Goal: Task Accomplishment & Management: Manage account settings

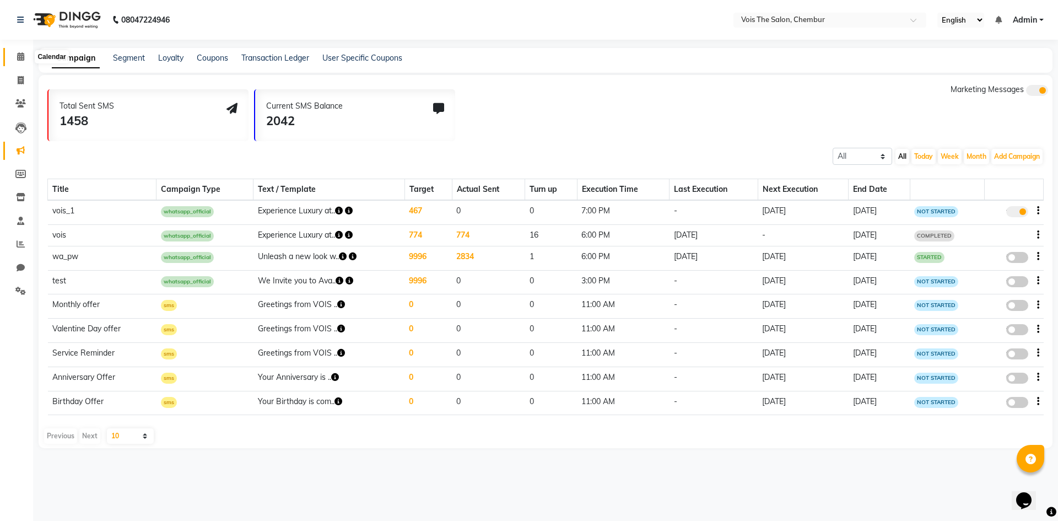
drag, startPoint x: 103, startPoint y: 165, endPoint x: 19, endPoint y: 54, distance: 139.2
click at [19, 54] on icon at bounding box center [20, 56] width 7 height 8
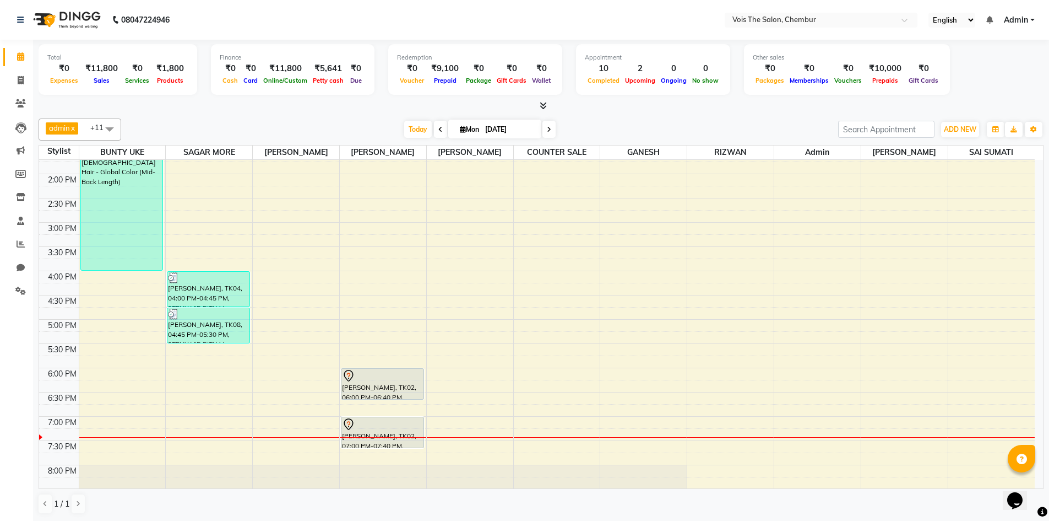
scroll to position [275, 0]
click at [409, 135] on span "Today" at bounding box center [418, 129] width 28 height 17
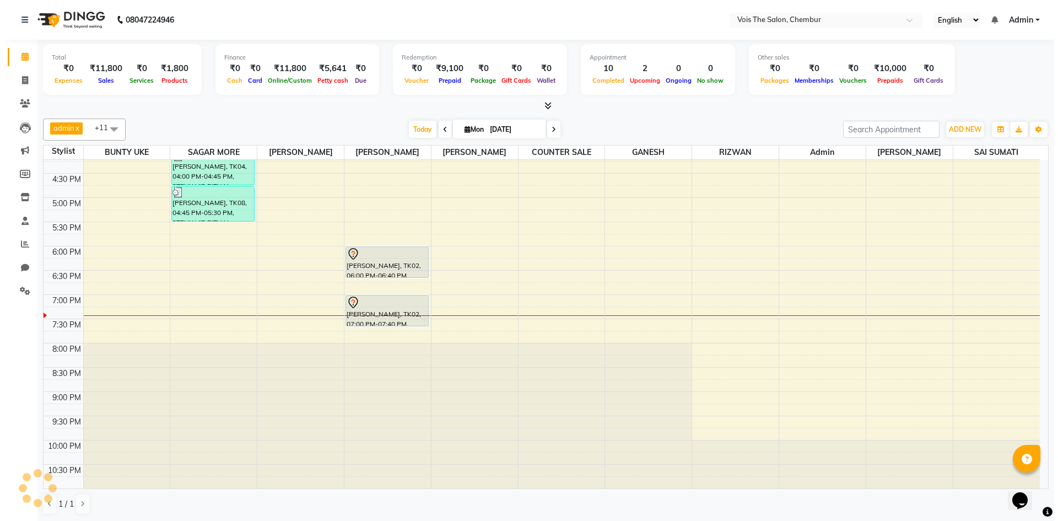
scroll to position [1, 0]
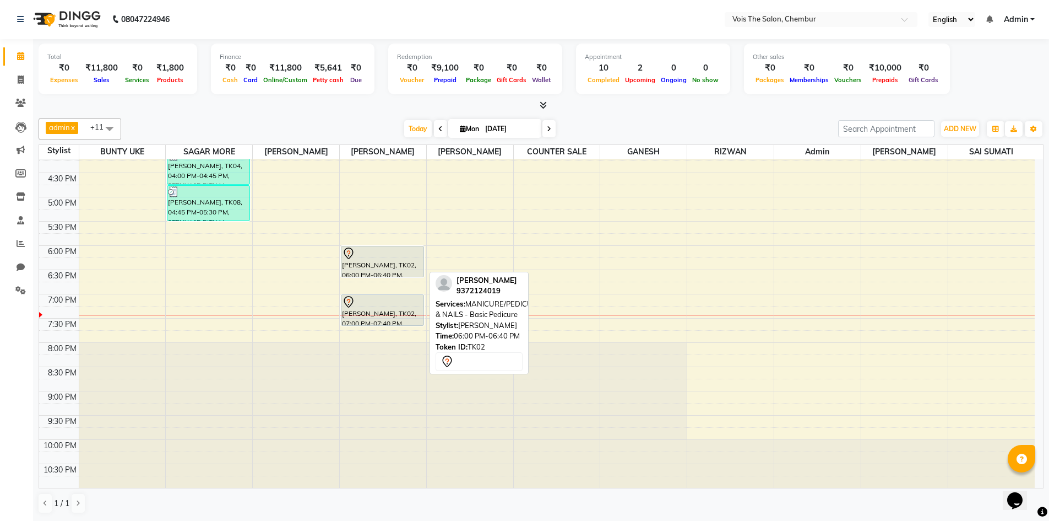
click at [377, 276] on div at bounding box center [383, 276] width 82 height 4
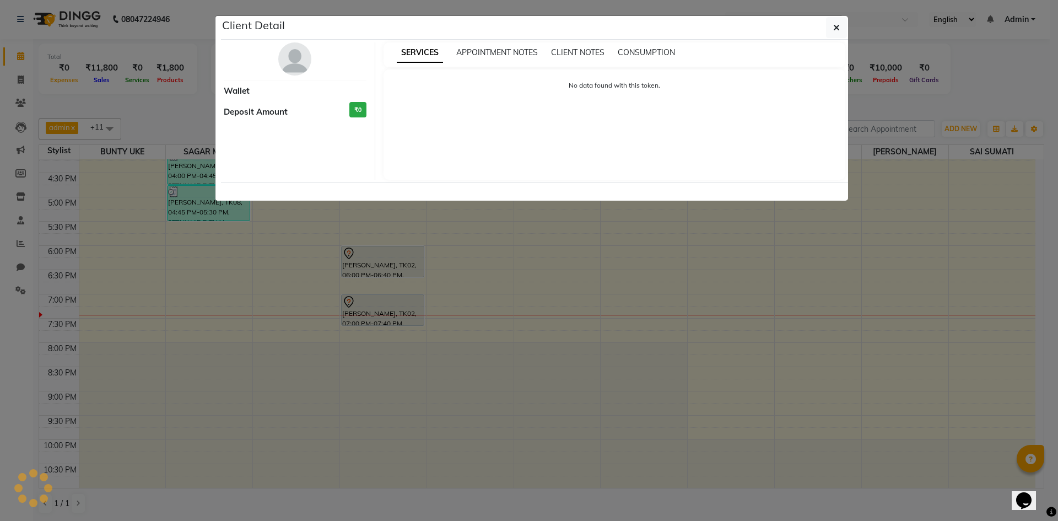
select select "7"
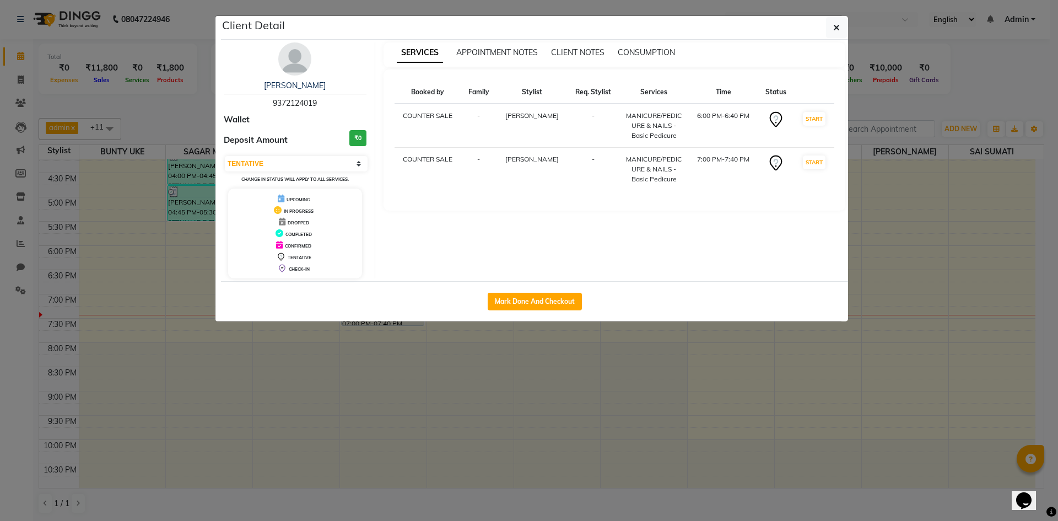
click at [529, 315] on div "Mark Done And Checkout" at bounding box center [534, 301] width 627 height 40
click at [533, 298] on button "Mark Done And Checkout" at bounding box center [534, 301] width 94 height 18
select select "service"
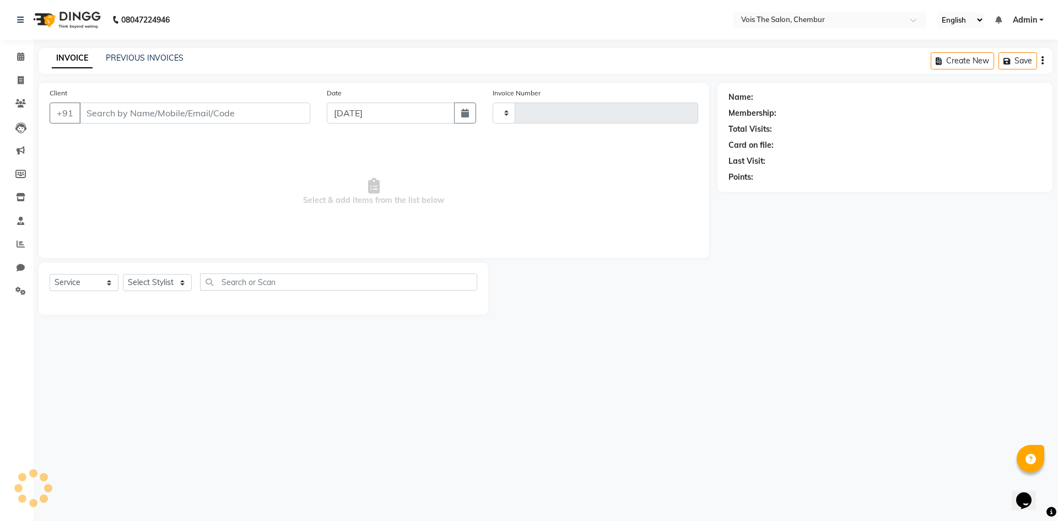
type input "0777"
select select "8261"
type input "9372124019"
select select "79330"
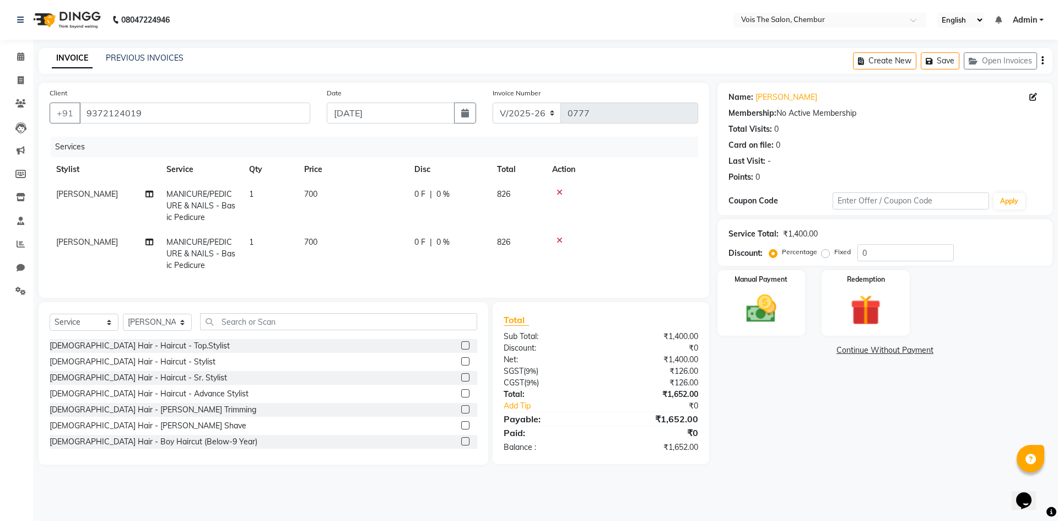
click at [316, 197] on span "700" at bounding box center [310, 194] width 13 height 10
select select "79330"
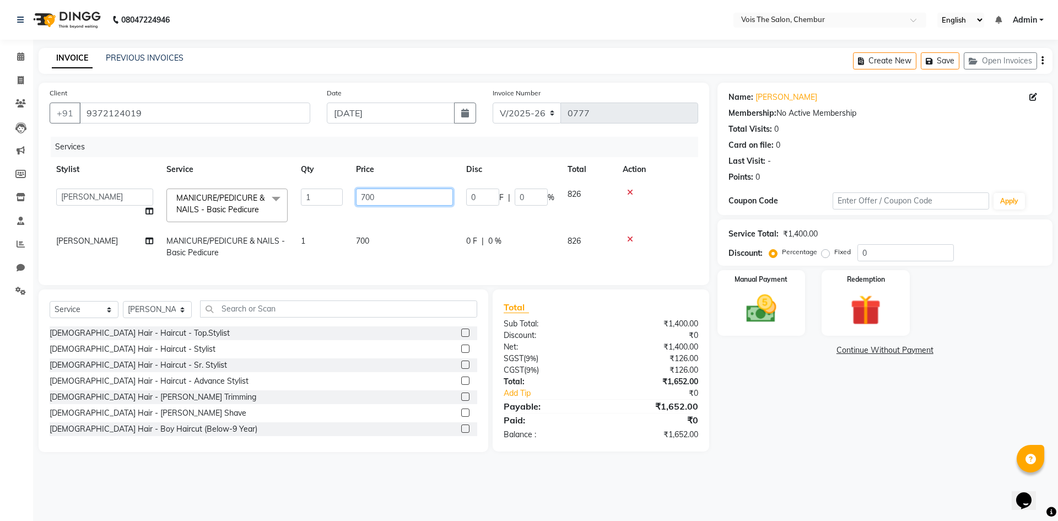
click at [429, 202] on input "700" at bounding box center [404, 196] width 97 height 17
type input "7"
type input "0"
click at [400, 246] on td "700" at bounding box center [404, 247] width 110 height 36
select select "79330"
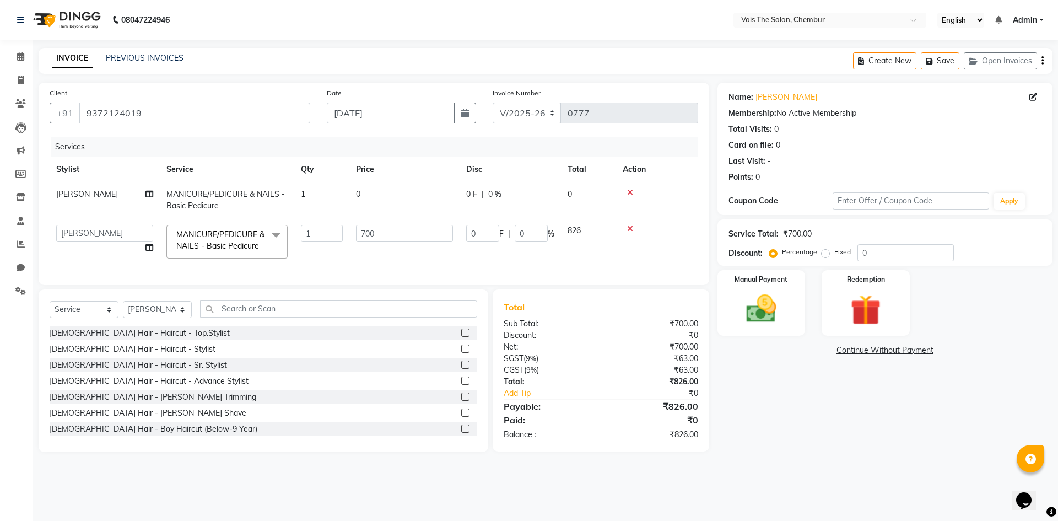
click at [628, 227] on icon at bounding box center [630, 229] width 6 height 8
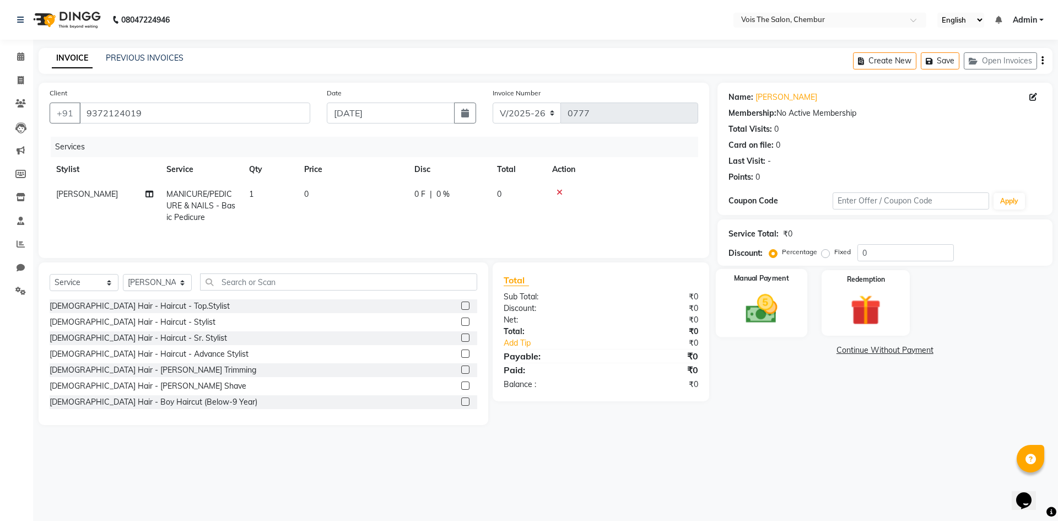
click at [770, 305] on img at bounding box center [760, 308] width 51 height 36
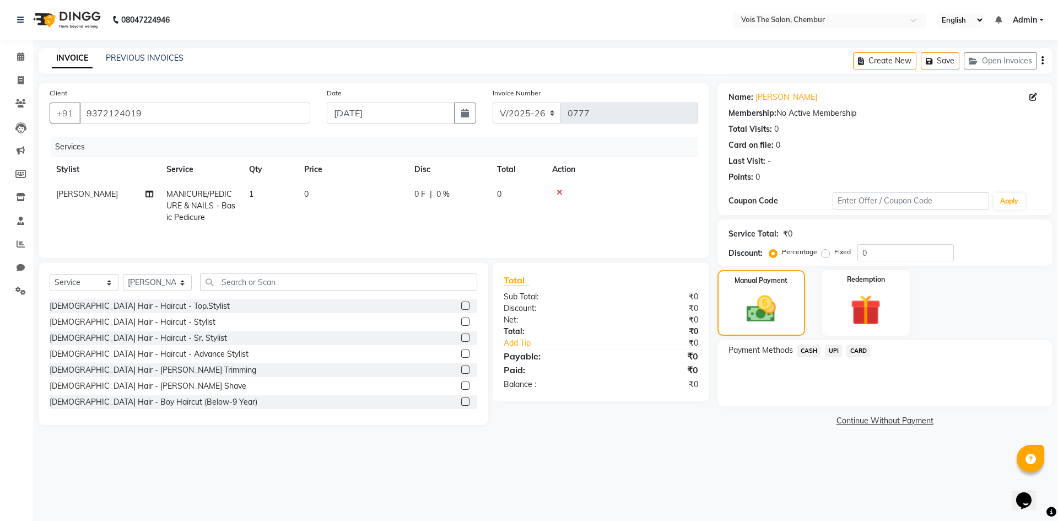
click at [816, 355] on span "CASH" at bounding box center [809, 350] width 24 height 13
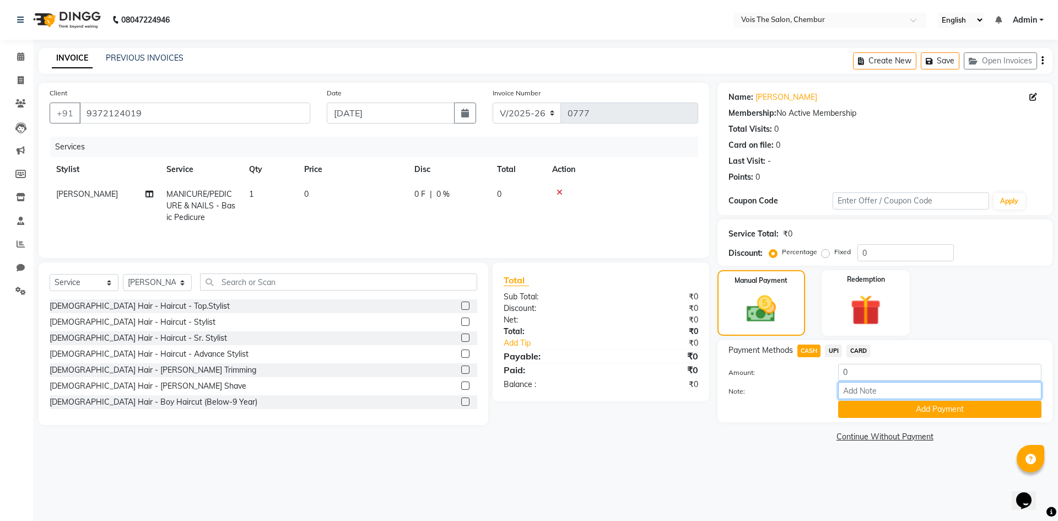
click at [858, 387] on input "Note:" at bounding box center [939, 390] width 203 height 17
click at [920, 395] on input "sh" at bounding box center [939, 390] width 203 height 17
type input "s"
type input "CENTRAL TOWER A-G SHELL COLONY"
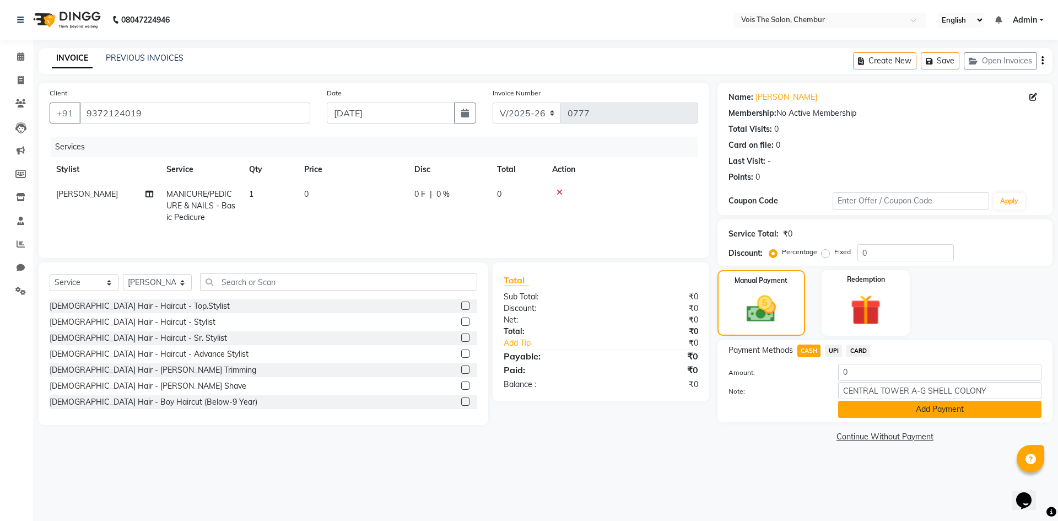
click at [949, 410] on button "Add Payment" at bounding box center [939, 408] width 203 height 17
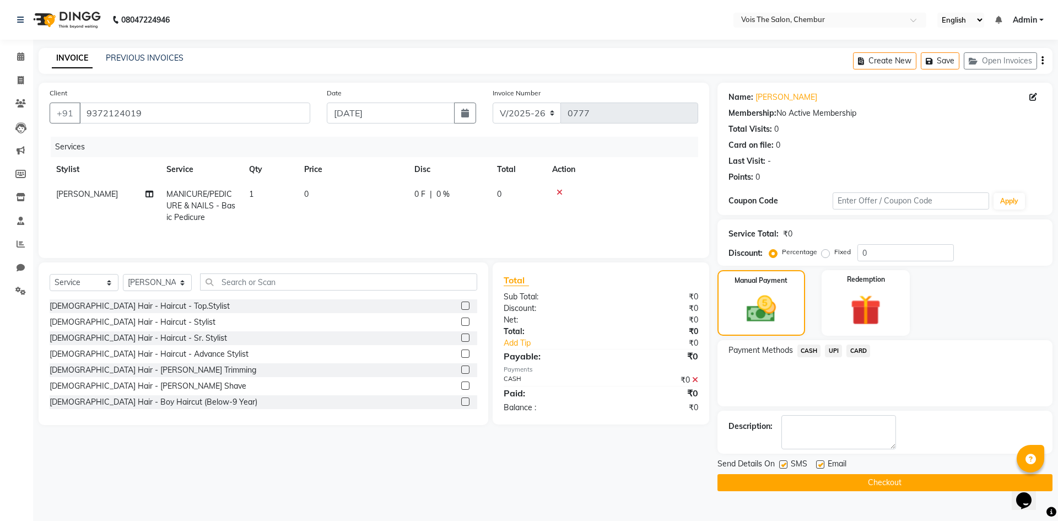
click at [817, 490] on button "Checkout" at bounding box center [884, 482] width 335 height 17
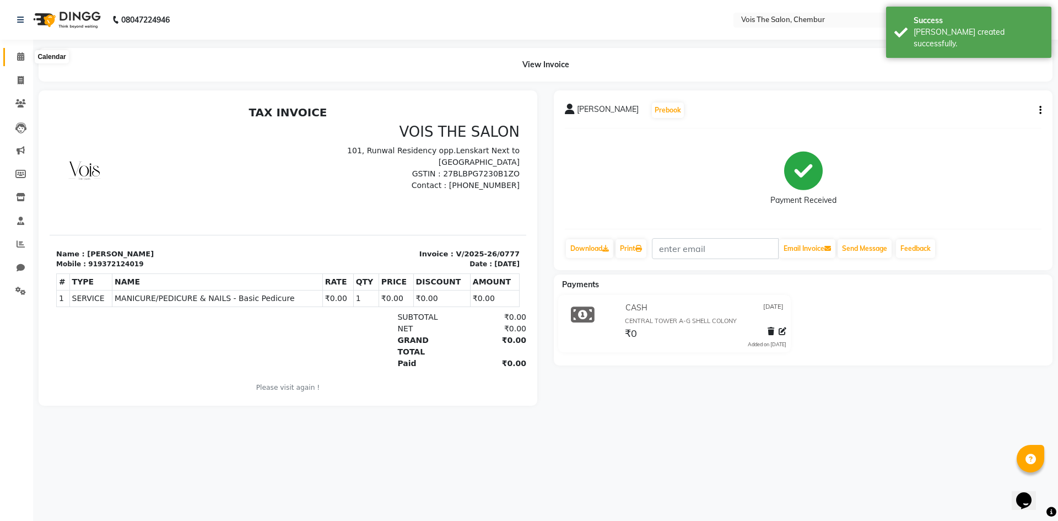
click at [21, 55] on icon at bounding box center [20, 56] width 7 height 8
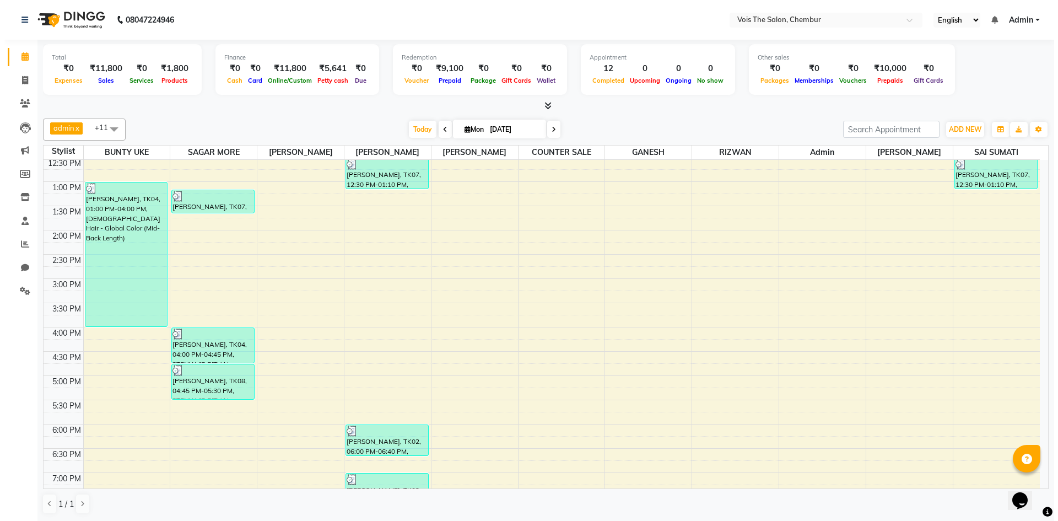
scroll to position [295, 0]
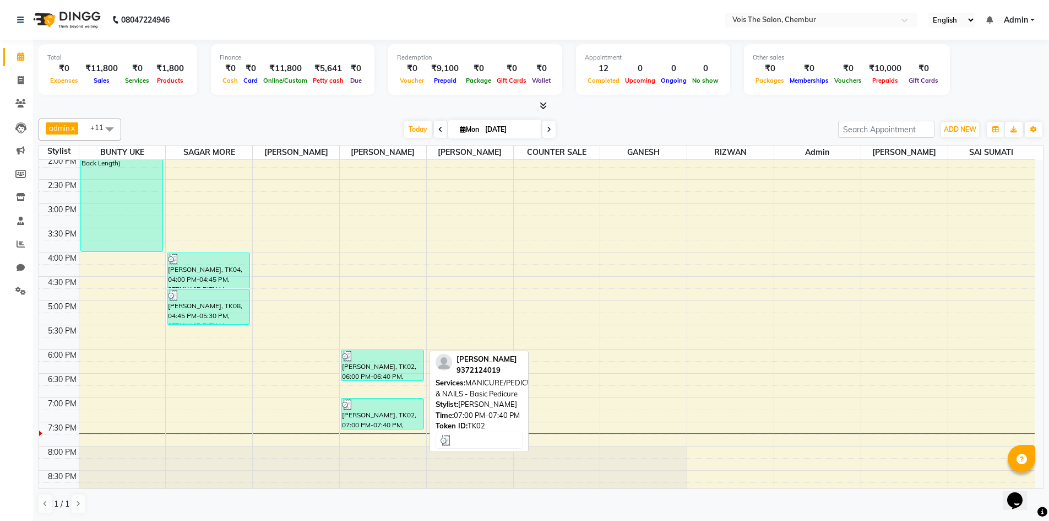
click at [386, 419] on div "[PERSON_NAME], TK02, 07:00 PM-07:40 PM, MANICURE/PEDICURE & NAILS - Basic Pedic…" at bounding box center [383, 413] width 82 height 30
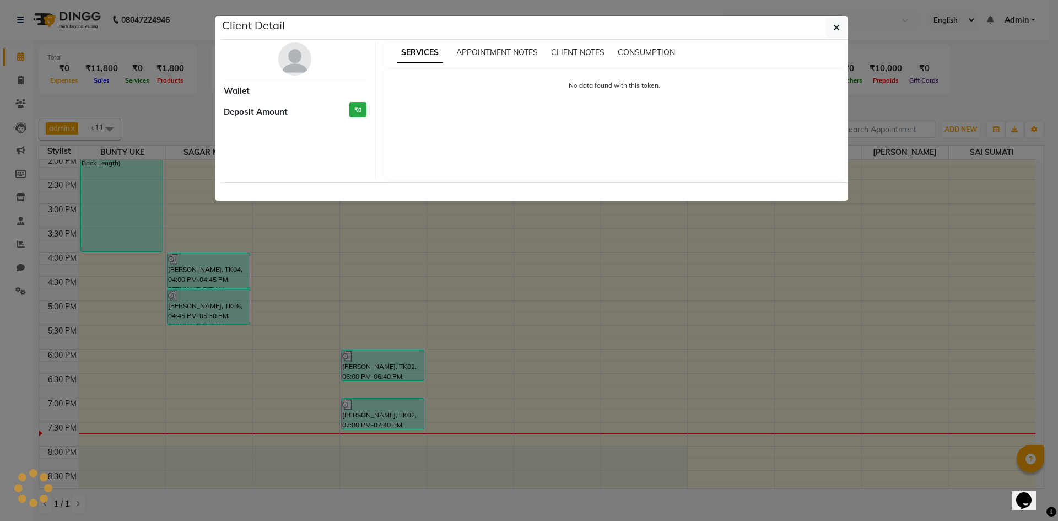
select select "3"
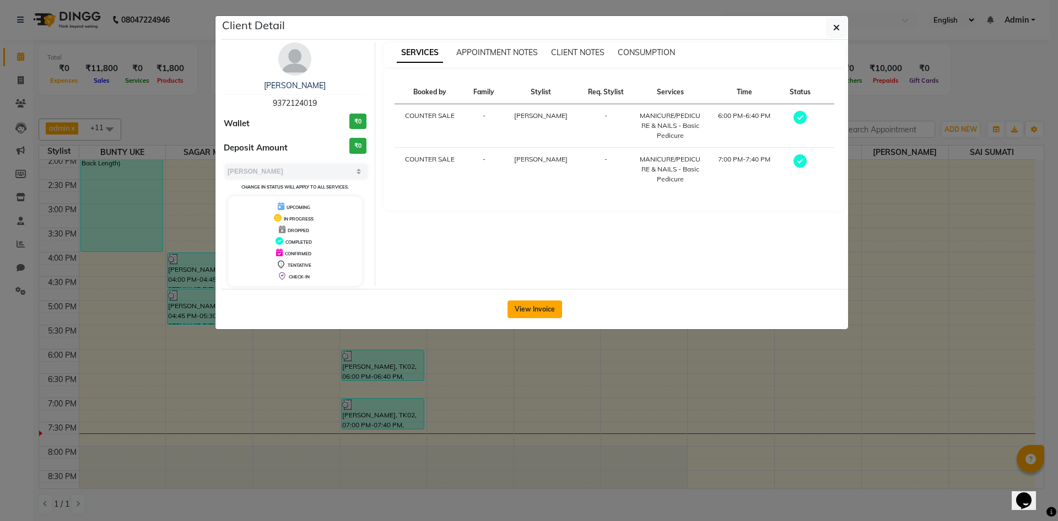
click at [530, 308] on button "View Invoice" at bounding box center [534, 309] width 55 height 18
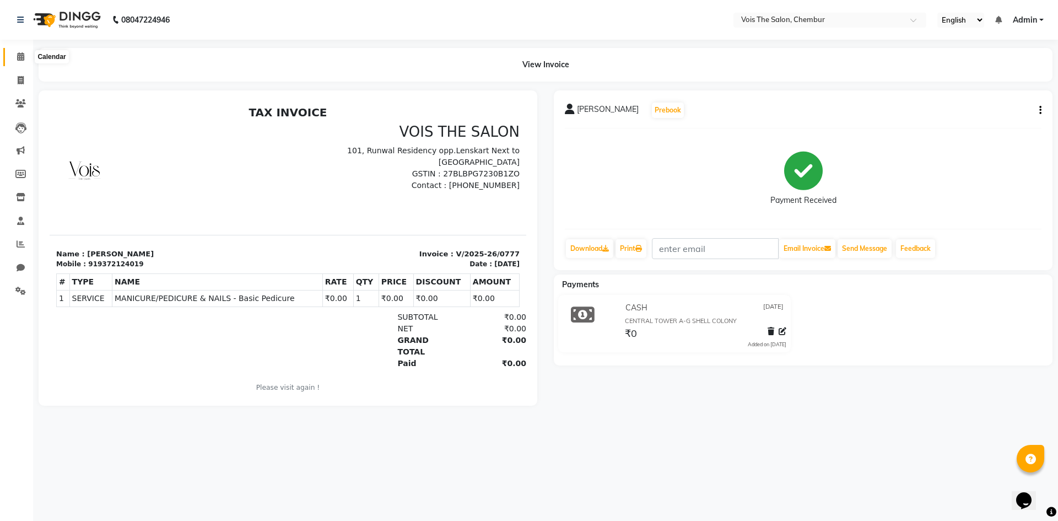
click at [18, 56] on icon at bounding box center [20, 56] width 7 height 8
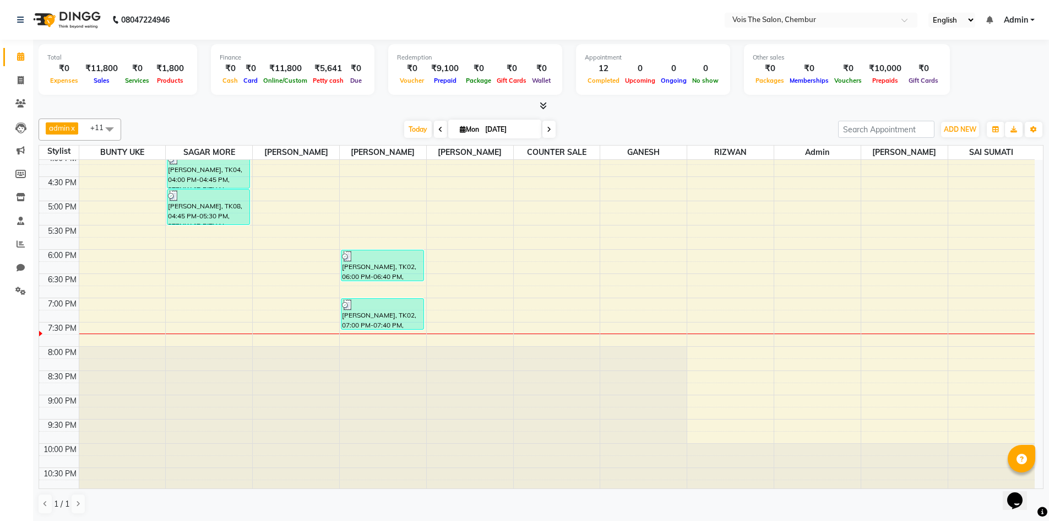
scroll to position [395, 0]
click at [983, 256] on div "8:00 AM 8:30 AM 9:00 AM 9:30 AM 10:00 AM 10:30 AM 11:00 AM 11:30 AM 12:00 PM 12…" at bounding box center [537, 127] width 996 height 727
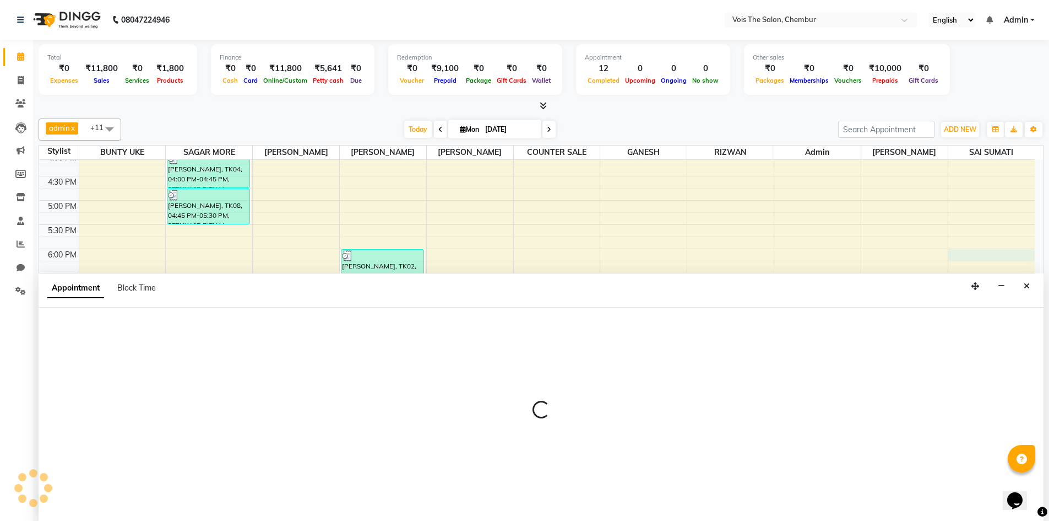
scroll to position [1, 0]
select select "88616"
select select "tentative"
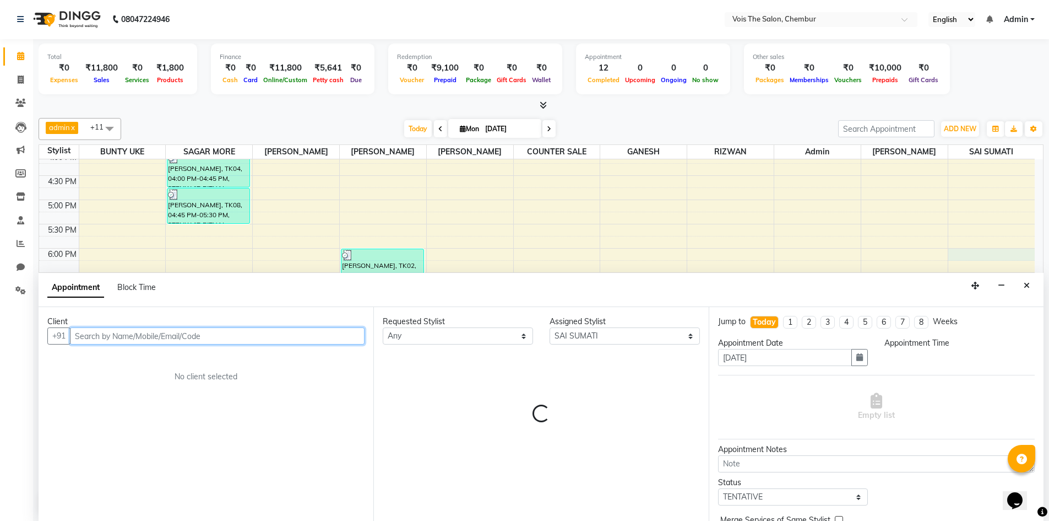
select select "1080"
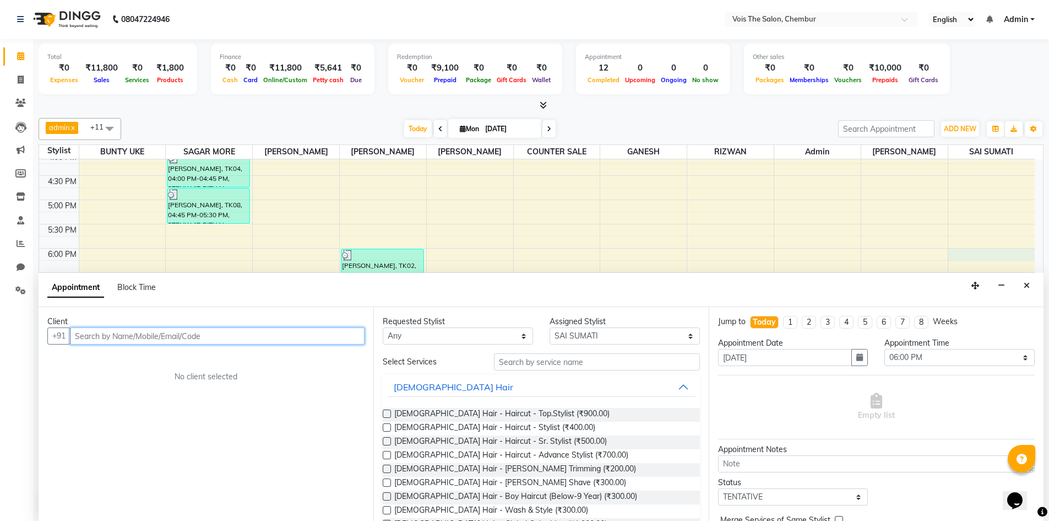
click at [121, 333] on input "text" at bounding box center [217, 335] width 295 height 17
type input "8879644356"
click at [341, 335] on span "Add Client" at bounding box center [341, 335] width 37 height 10
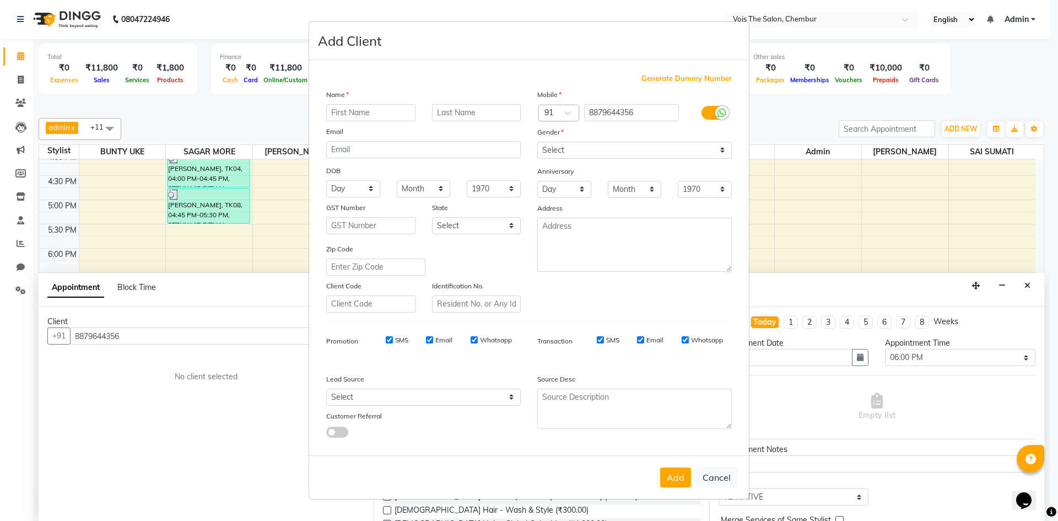
click at [346, 108] on input "text" at bounding box center [370, 112] width 89 height 17
type input "[PERSON_NAME]"
click at [446, 107] on input "text" at bounding box center [476, 112] width 89 height 17
type input "."
click at [549, 149] on select "Select [DEMOGRAPHIC_DATA] [DEMOGRAPHIC_DATA] Other Prefer Not To Say" at bounding box center [634, 150] width 194 height 17
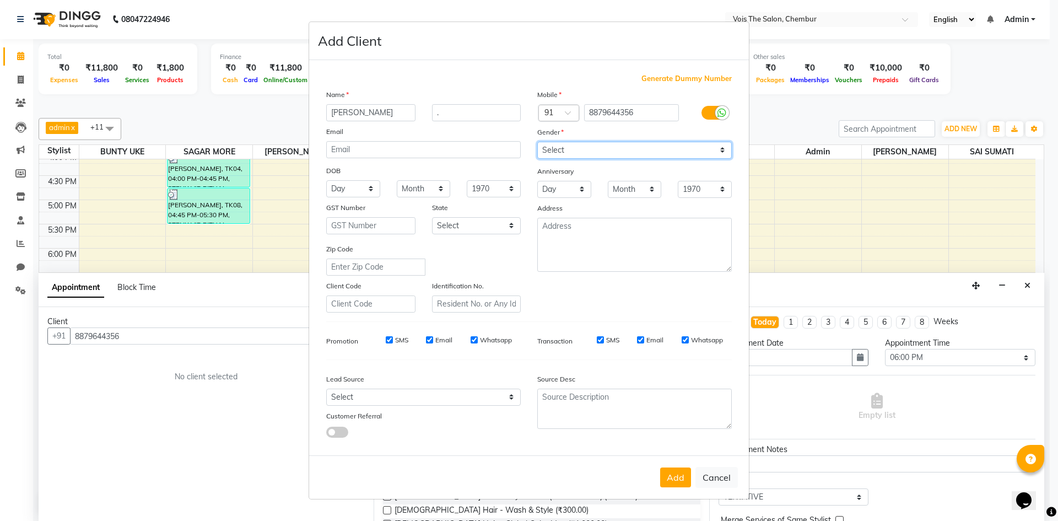
select select "[DEMOGRAPHIC_DATA]"
click at [537, 142] on select "Select [DEMOGRAPHIC_DATA] [DEMOGRAPHIC_DATA] Other Prefer Not To Say" at bounding box center [634, 150] width 194 height 17
click at [676, 473] on button "Add" at bounding box center [675, 477] width 31 height 20
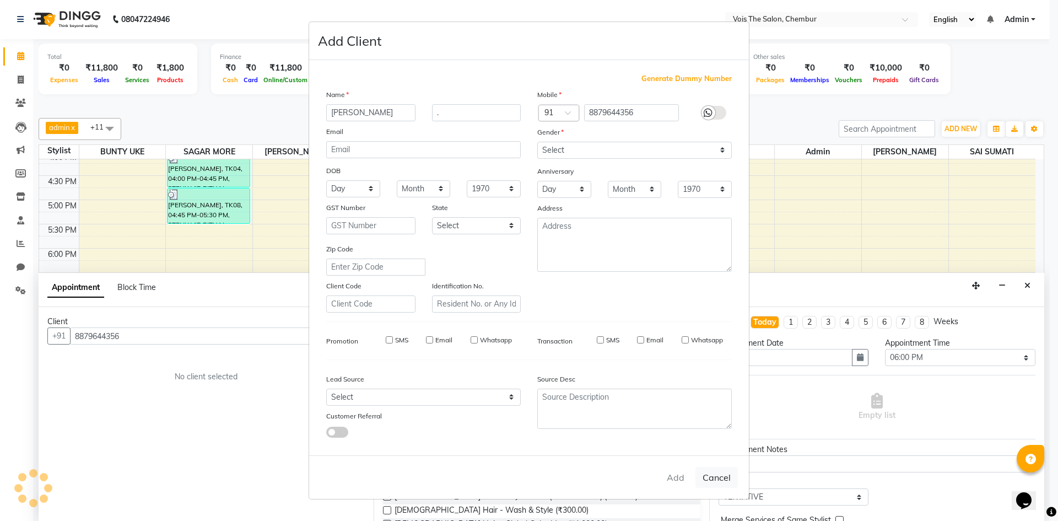
select select
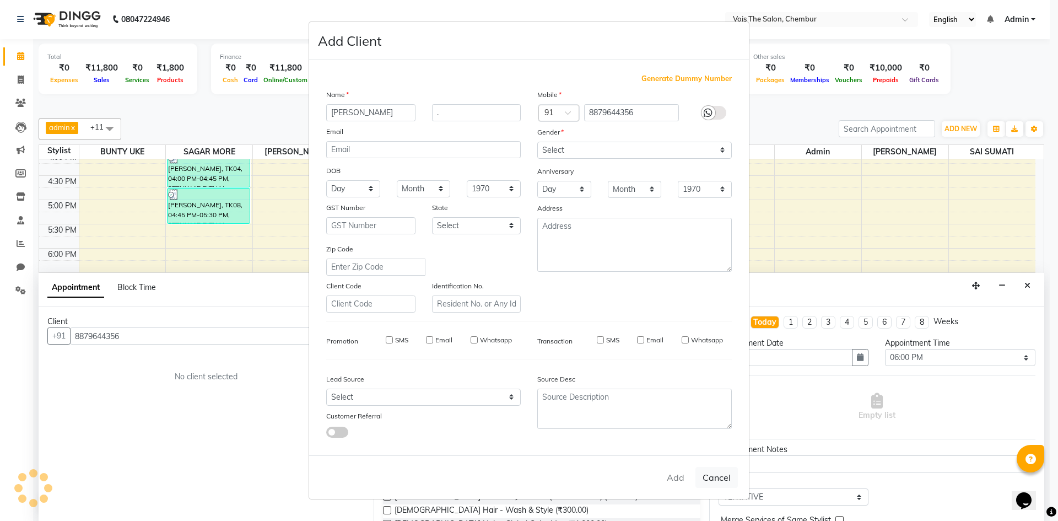
select select
checkbox input "false"
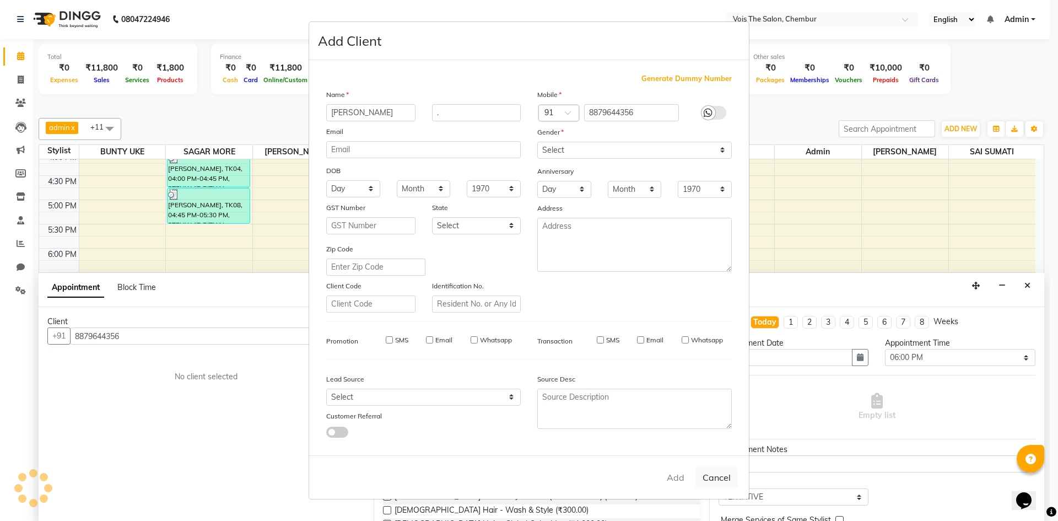
checkbox input "false"
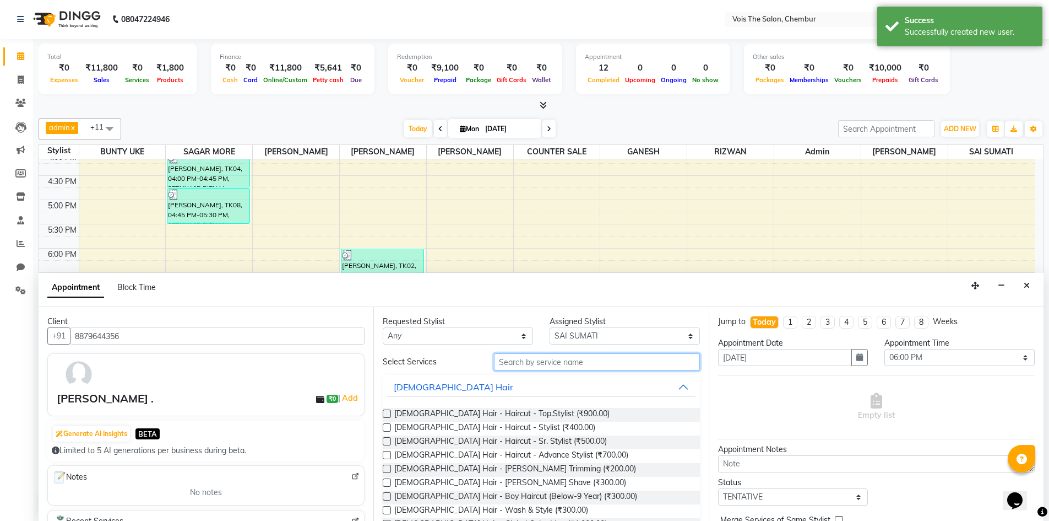
click at [574, 362] on input "text" at bounding box center [597, 361] width 206 height 17
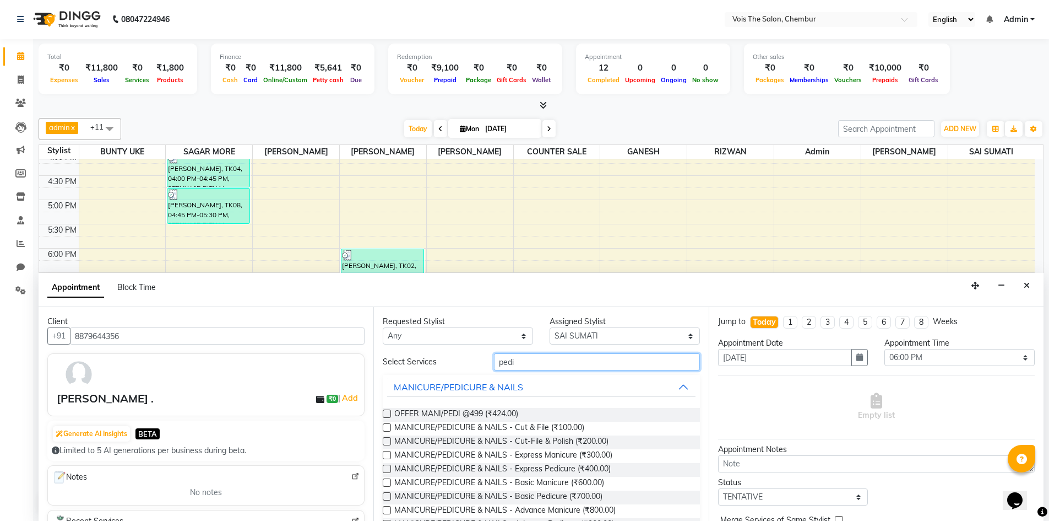
type input "pedi"
click at [388, 500] on label at bounding box center [387, 496] width 8 height 8
click at [388, 500] on input "checkbox" at bounding box center [386, 497] width 7 height 7
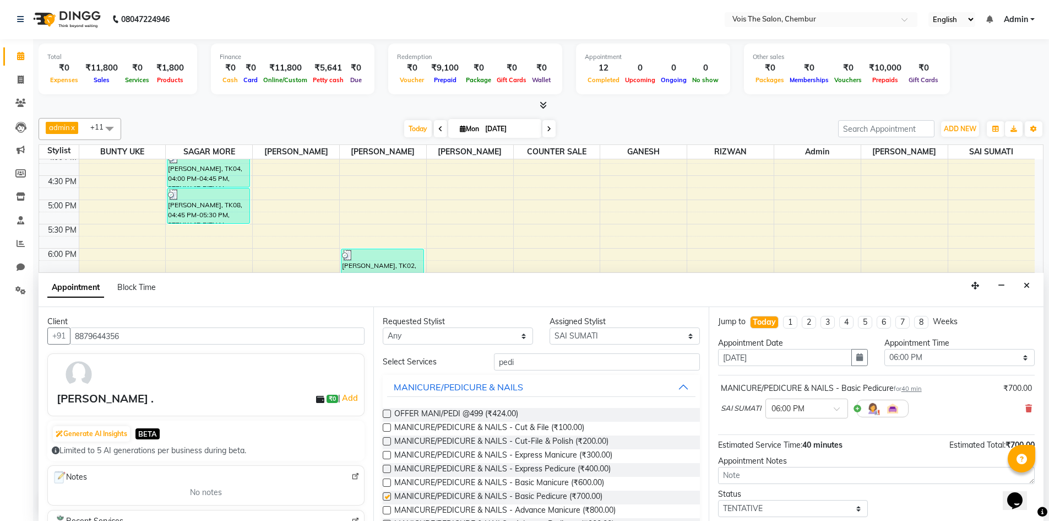
checkbox input "false"
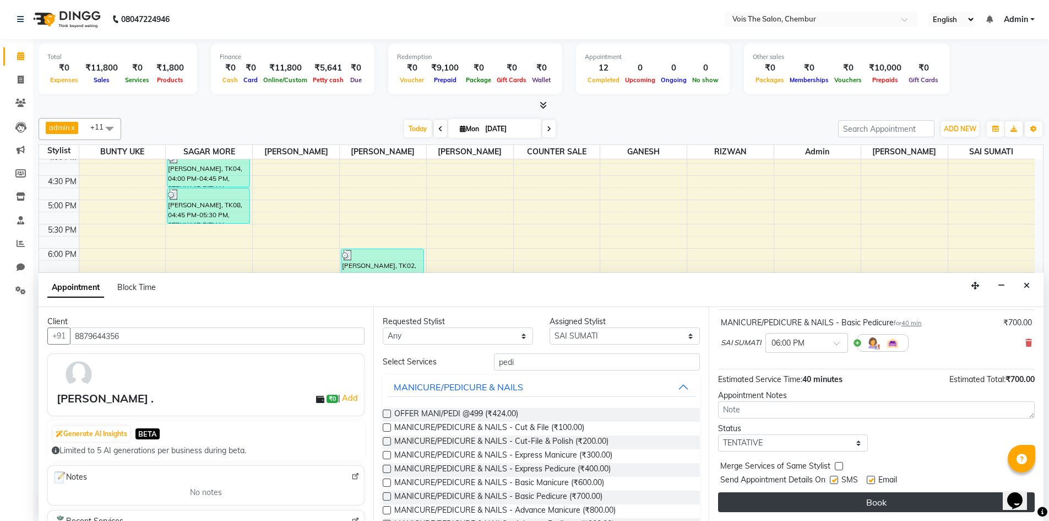
click at [809, 496] on button "Book" at bounding box center [876, 502] width 317 height 20
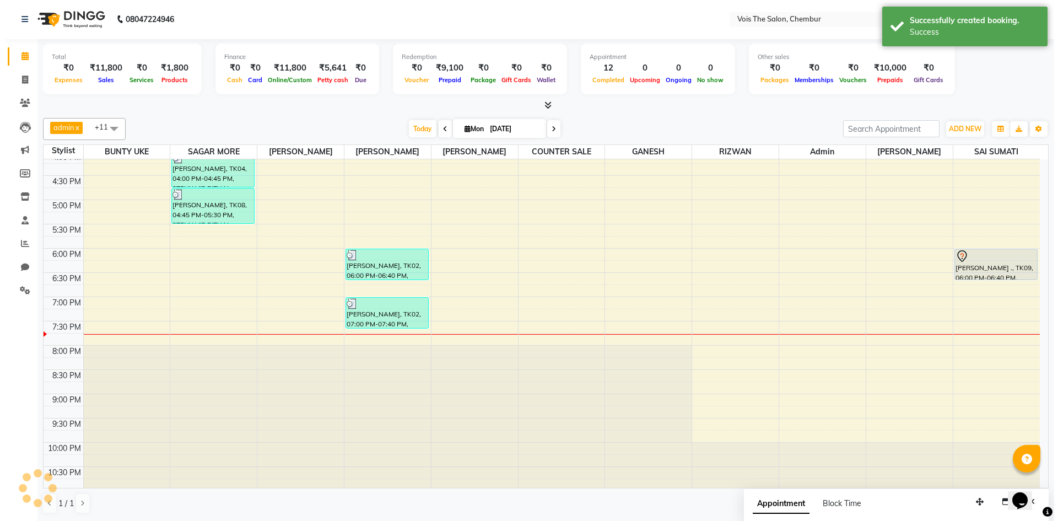
scroll to position [0, 0]
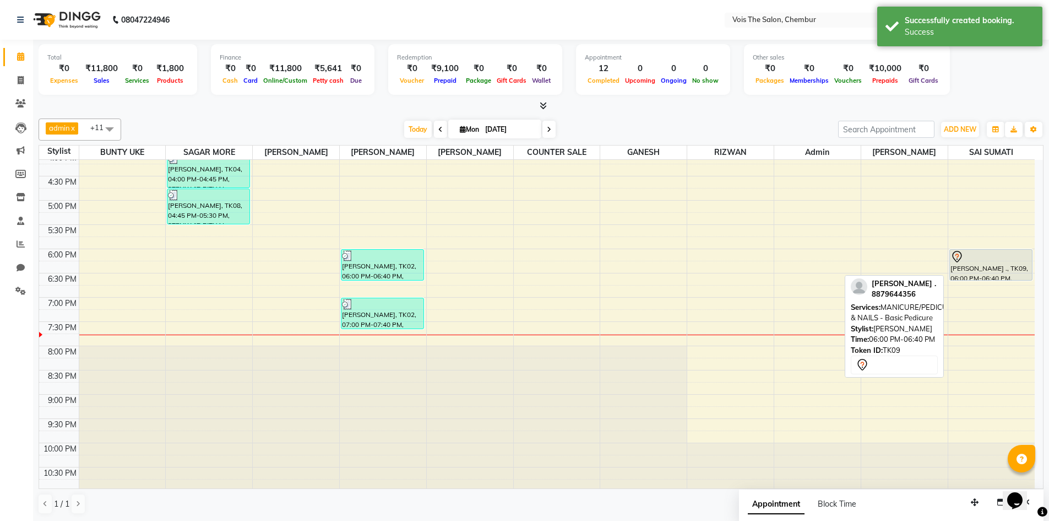
click at [992, 261] on div at bounding box center [991, 256] width 81 height 13
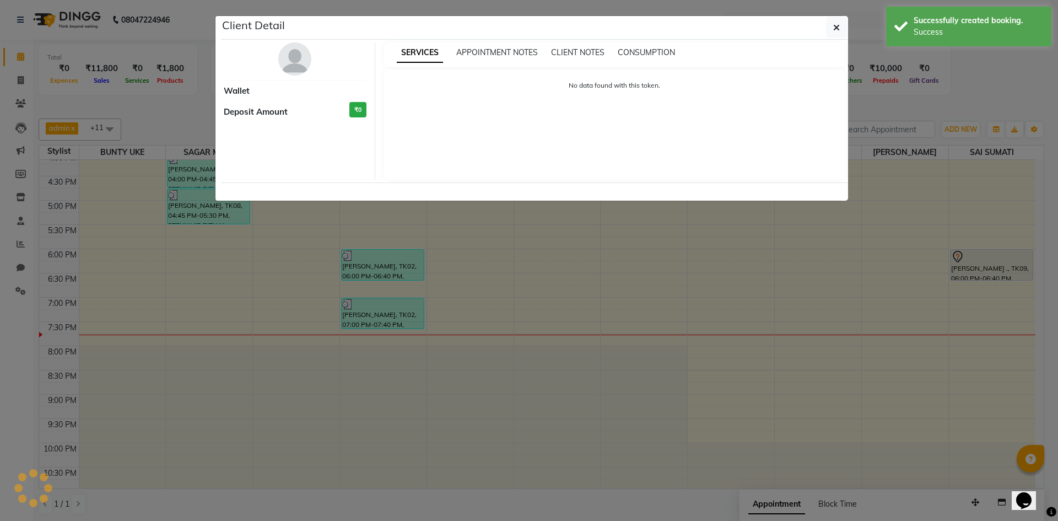
select select "7"
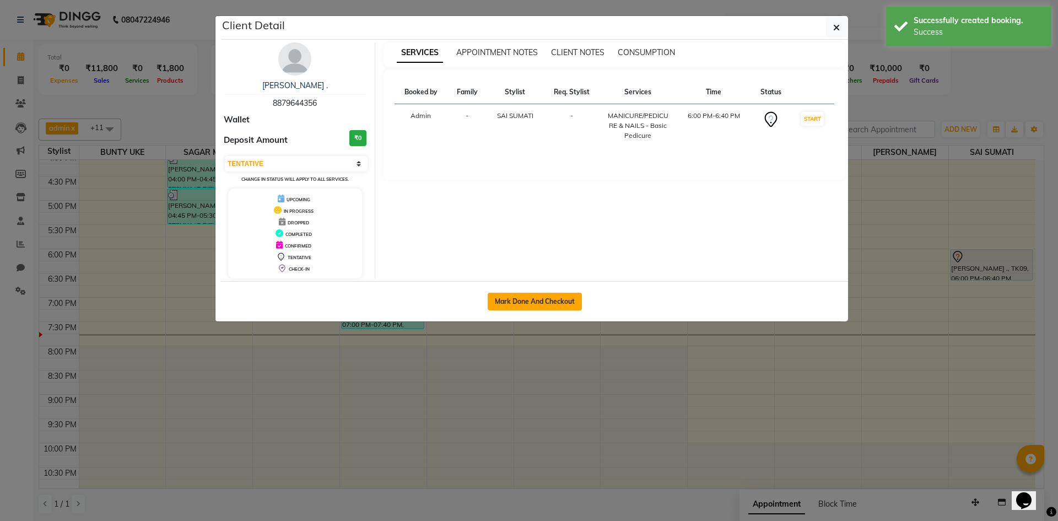
click at [530, 299] on button "Mark Done And Checkout" at bounding box center [534, 301] width 94 height 18
select select "service"
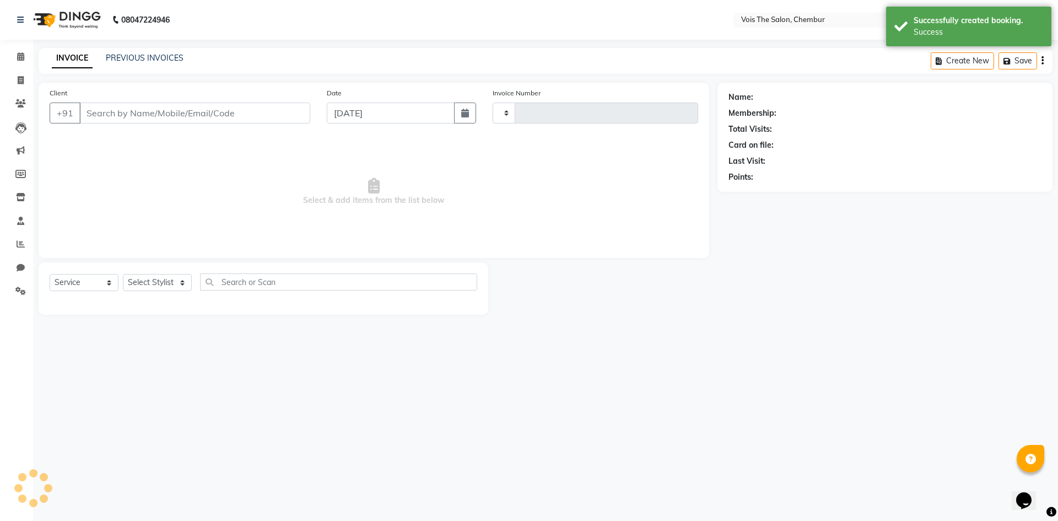
type input "0778"
select select "8261"
type input "8879644356"
select select "88616"
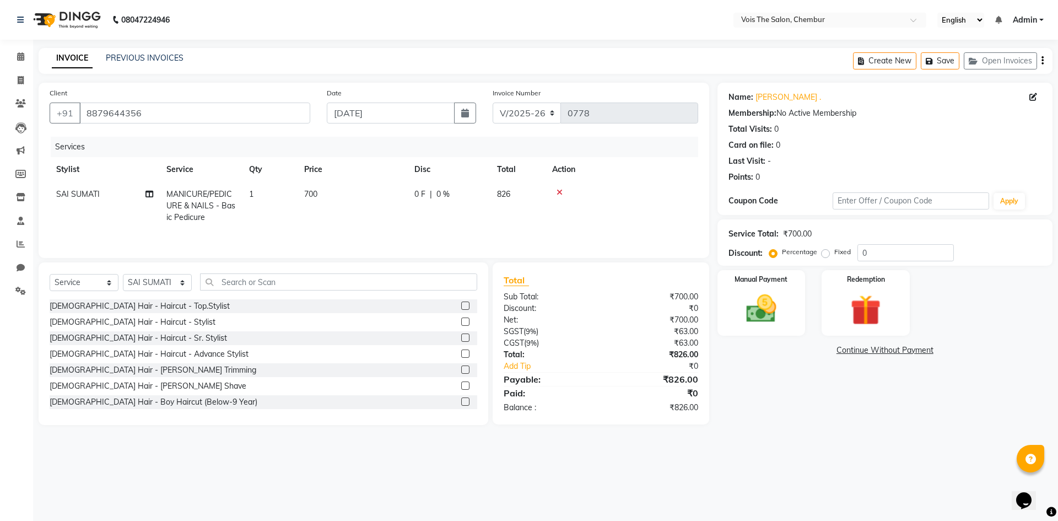
click at [321, 193] on td "700" at bounding box center [352, 206] width 110 height 48
select select "88616"
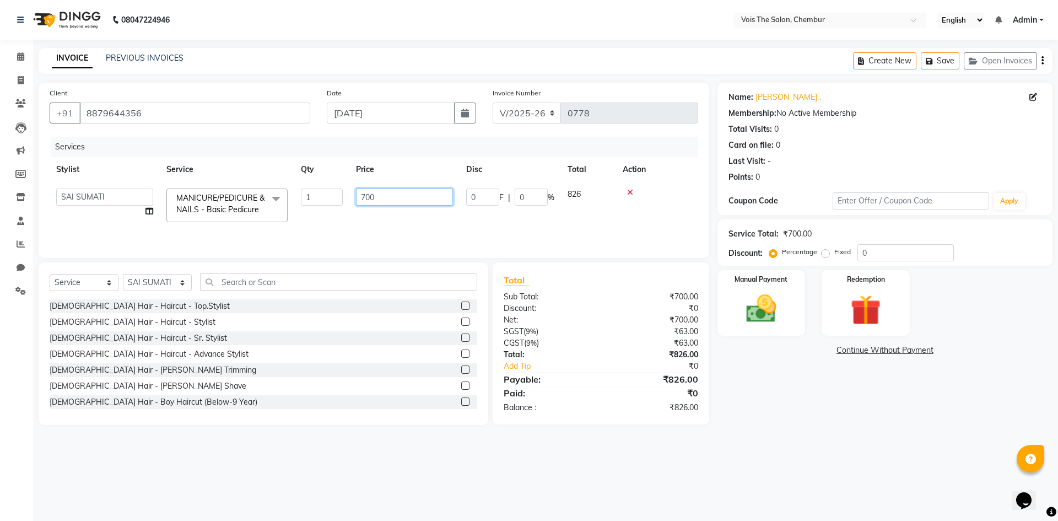
click at [375, 193] on input "700" at bounding box center [404, 196] width 97 height 17
type input "7"
type input "0"
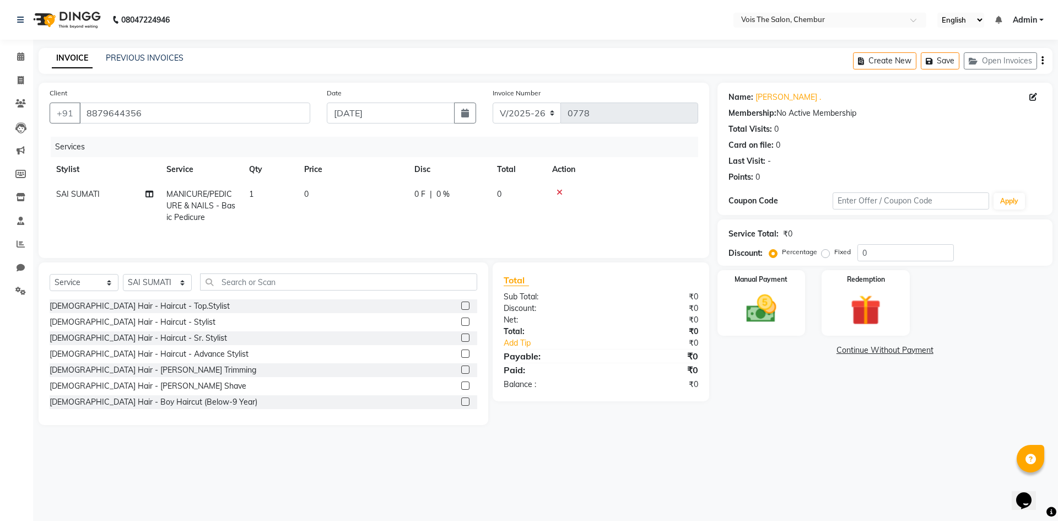
click at [350, 221] on td "0" at bounding box center [352, 206] width 110 height 48
select select "88616"
click at [767, 307] on img at bounding box center [760, 308] width 51 height 36
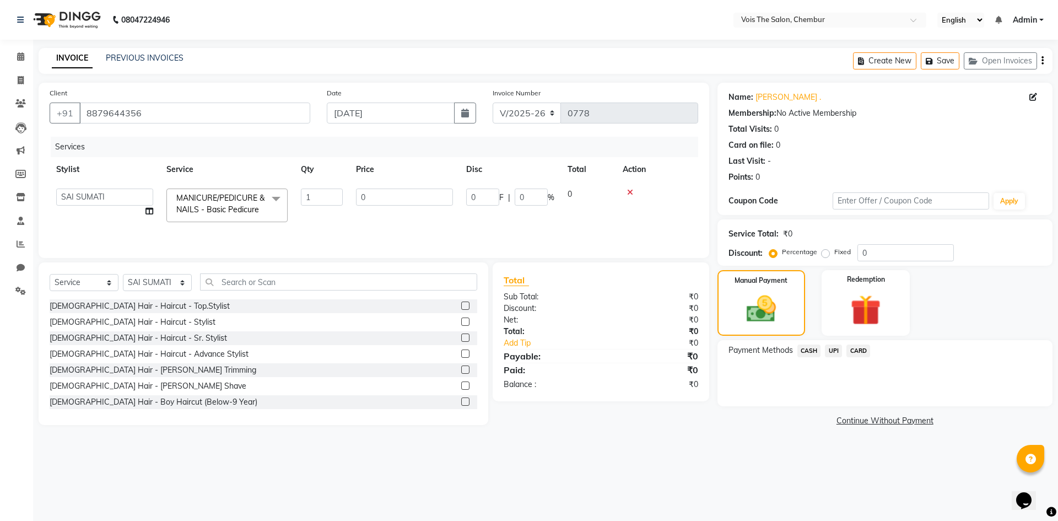
click at [811, 353] on span "CASH" at bounding box center [809, 350] width 24 height 13
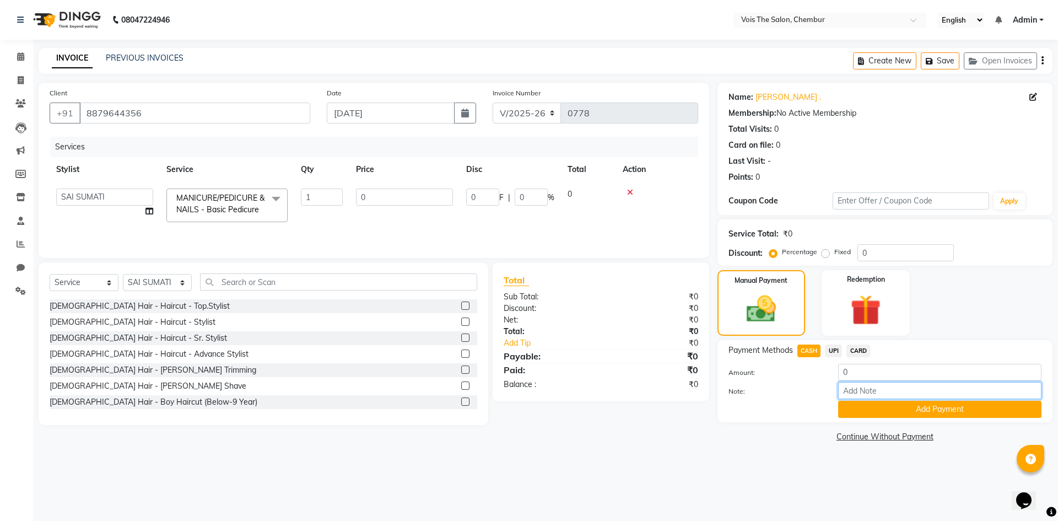
click at [866, 388] on input "Note:" at bounding box center [939, 390] width 203 height 17
type input "s"
type input "CENTRAL TOWER A-G SHELL COLONY"
click at [947, 414] on button "Add Payment" at bounding box center [939, 408] width 203 height 17
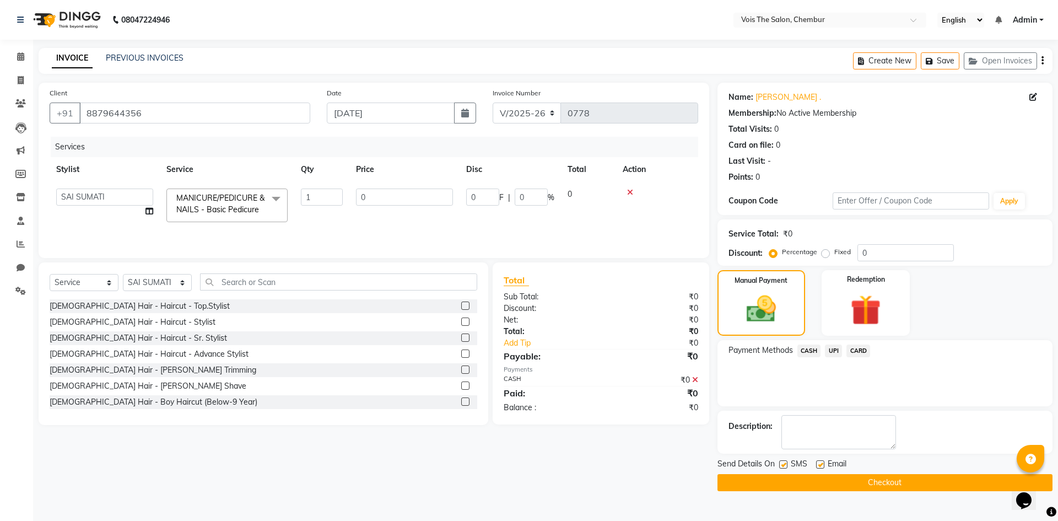
click at [779, 481] on button "Checkout" at bounding box center [884, 482] width 335 height 17
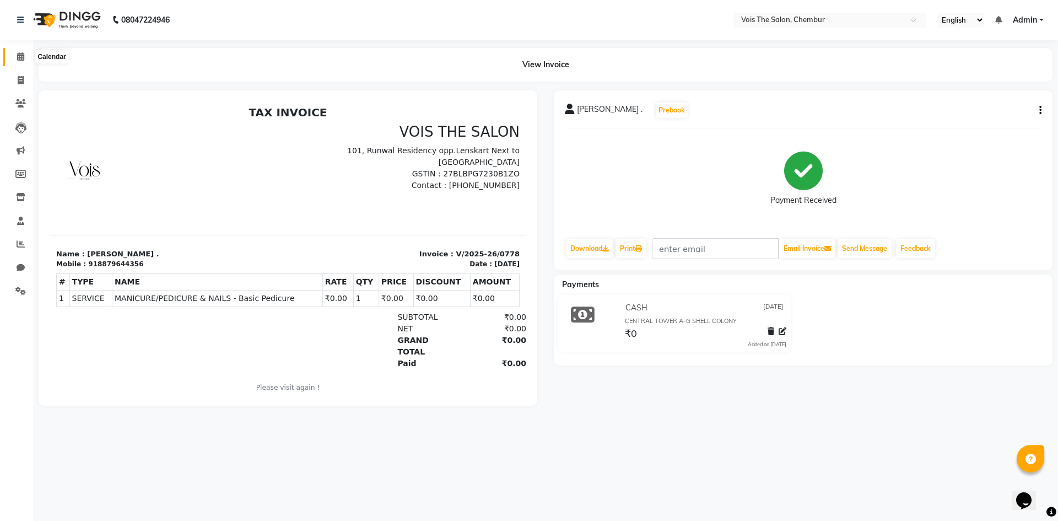
click at [19, 52] on span at bounding box center [20, 57] width 19 height 13
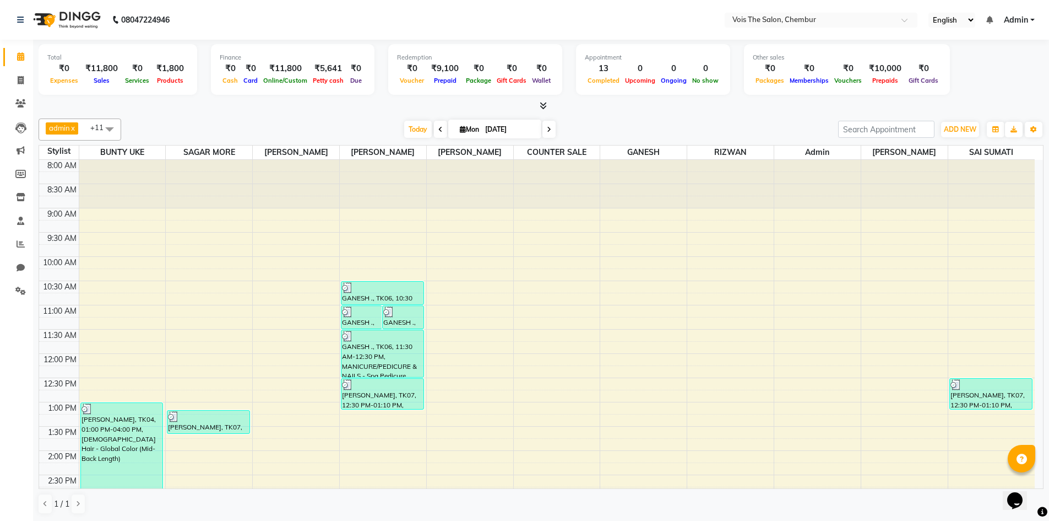
scroll to position [1, 0]
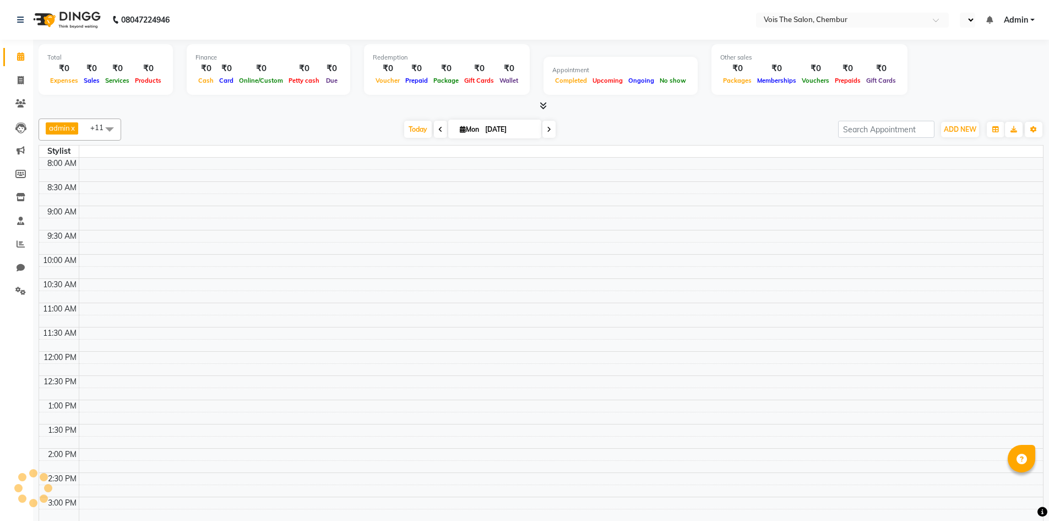
select select "en"
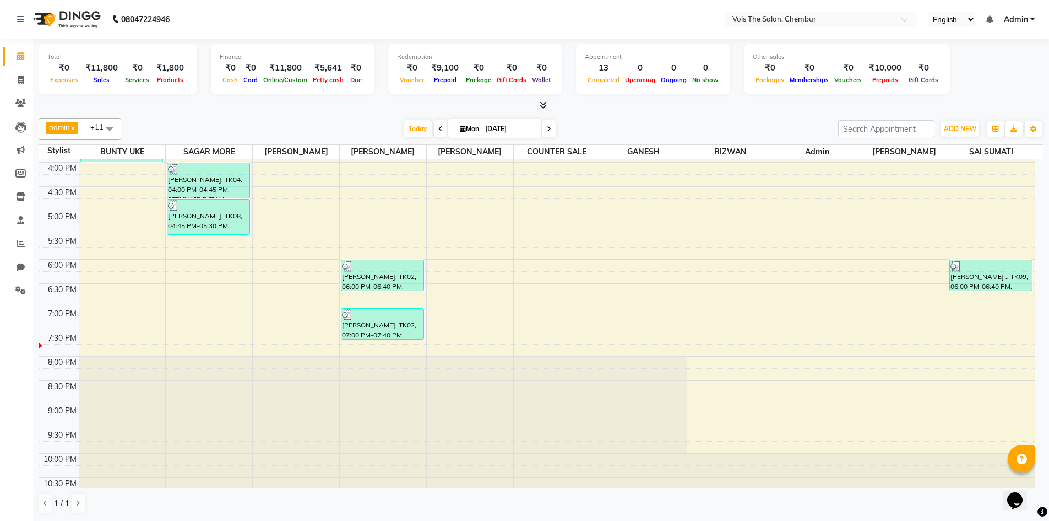
scroll to position [343, 0]
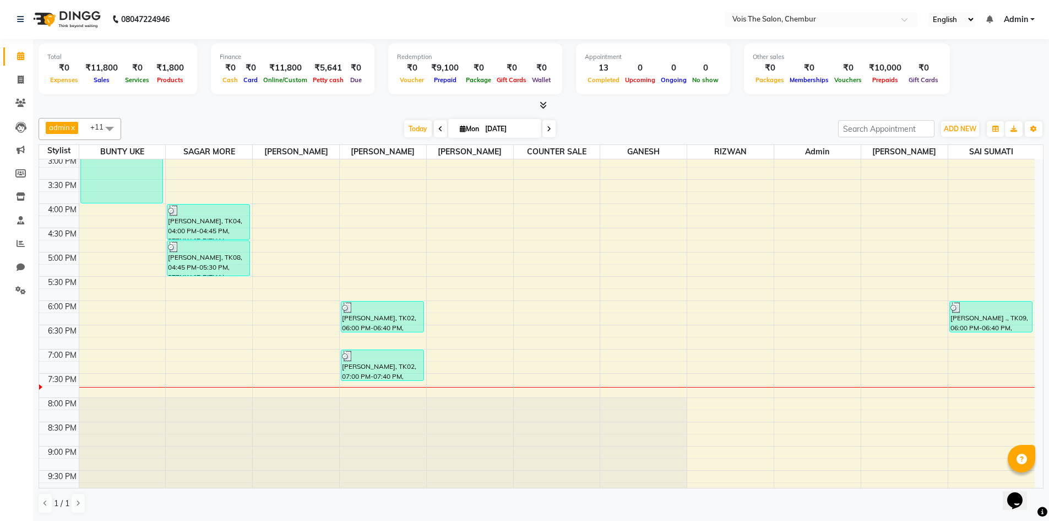
click at [548, 130] on icon at bounding box center [549, 129] width 4 height 7
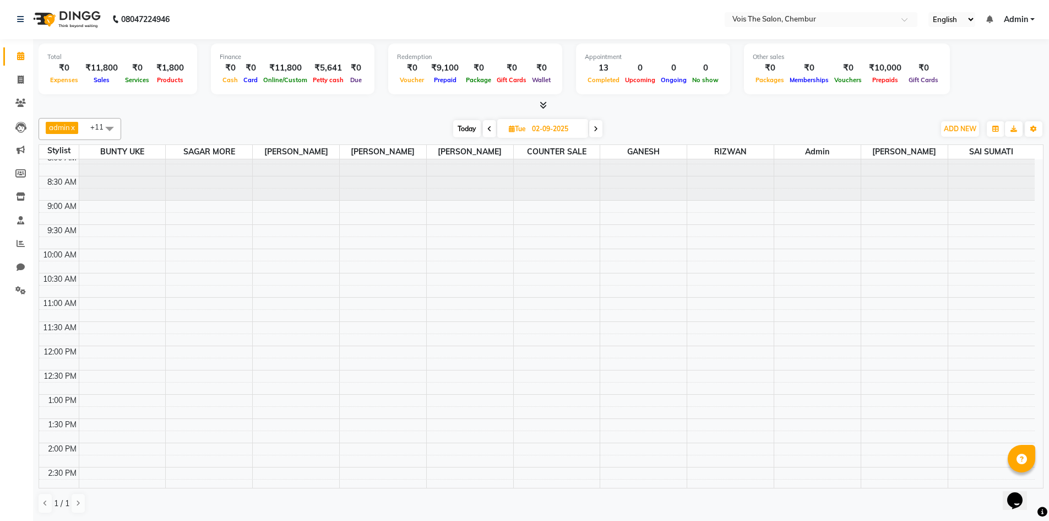
scroll to position [0, 0]
click at [472, 129] on span "Today" at bounding box center [467, 128] width 28 height 17
type input "[DATE]"
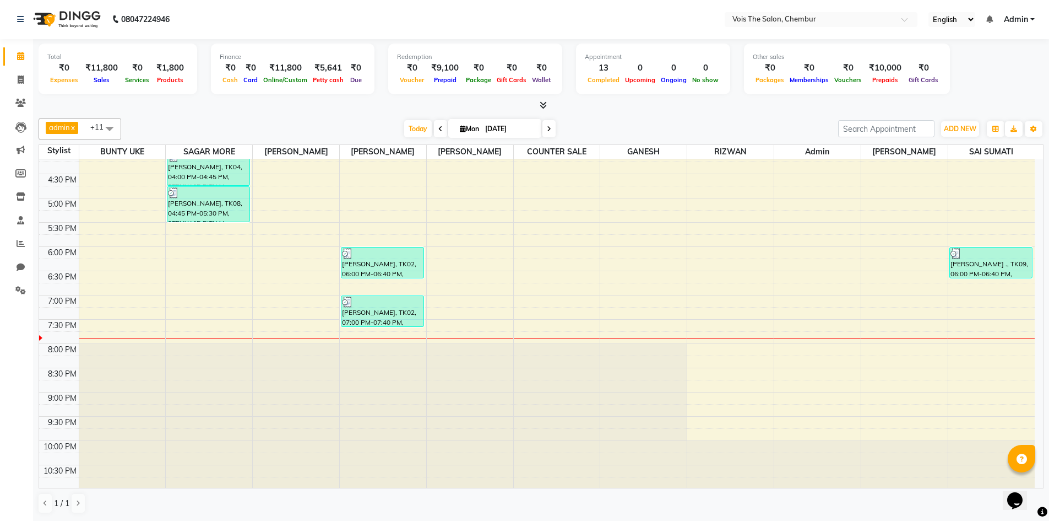
scroll to position [398, 0]
click at [24, 147] on icon at bounding box center [21, 149] width 8 height 8
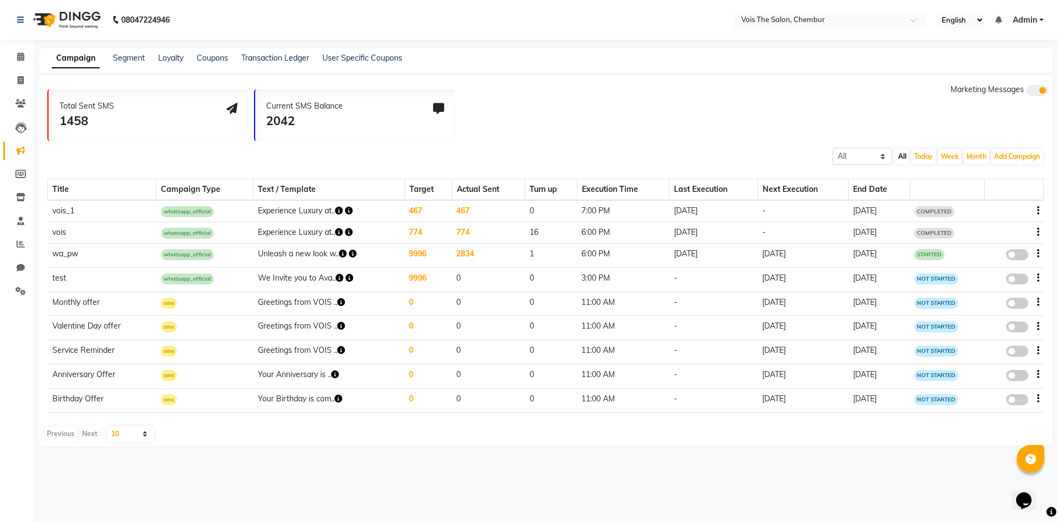
click at [460, 209] on td "467" at bounding box center [488, 211] width 73 height 22
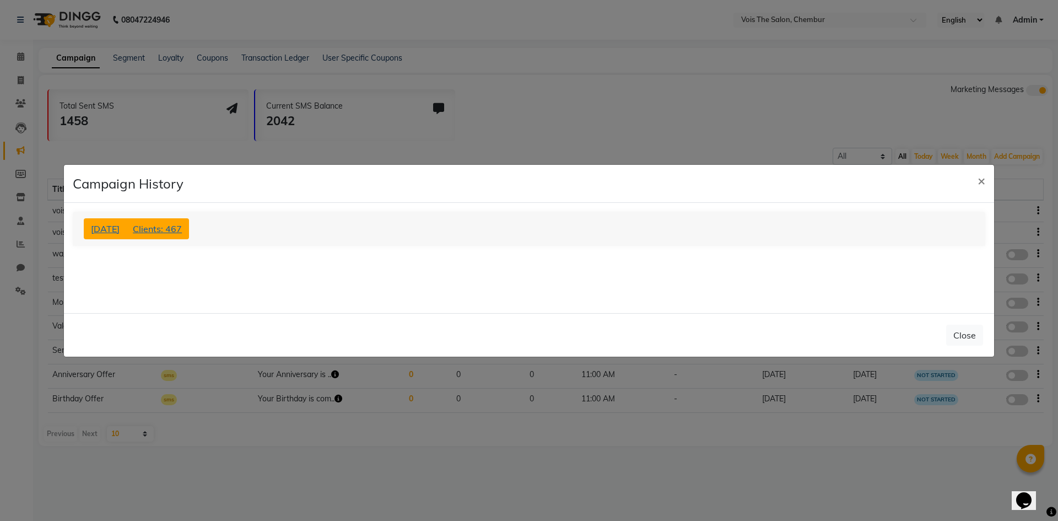
click at [165, 225] on span "Clients: 467" at bounding box center [157, 228] width 49 height 11
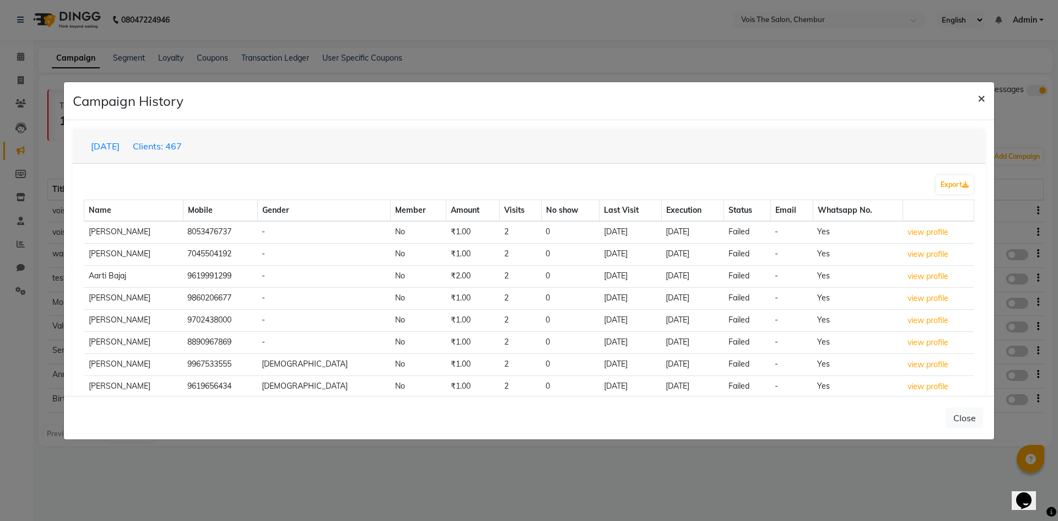
click at [975, 100] on button "×" at bounding box center [980, 97] width 25 height 31
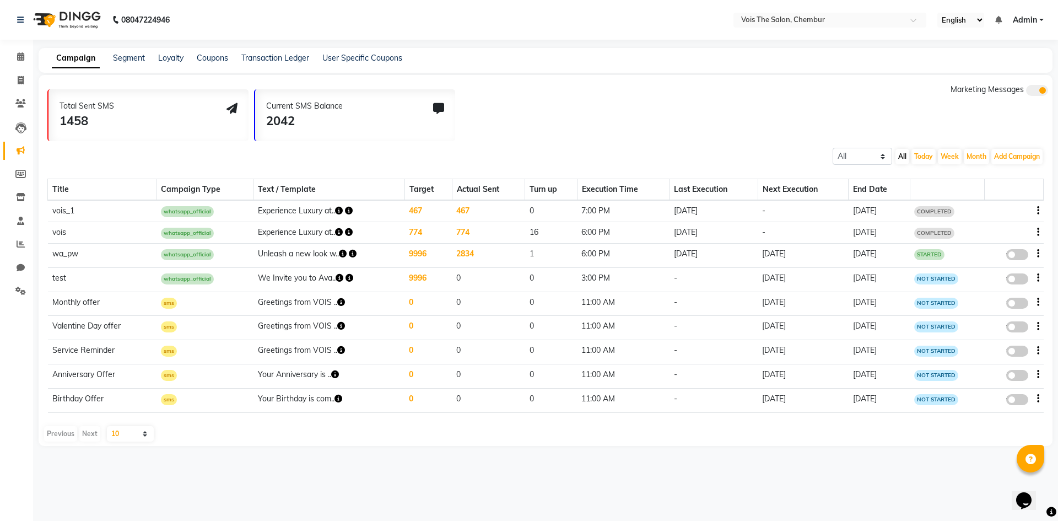
click at [463, 210] on td "467" at bounding box center [488, 211] width 73 height 22
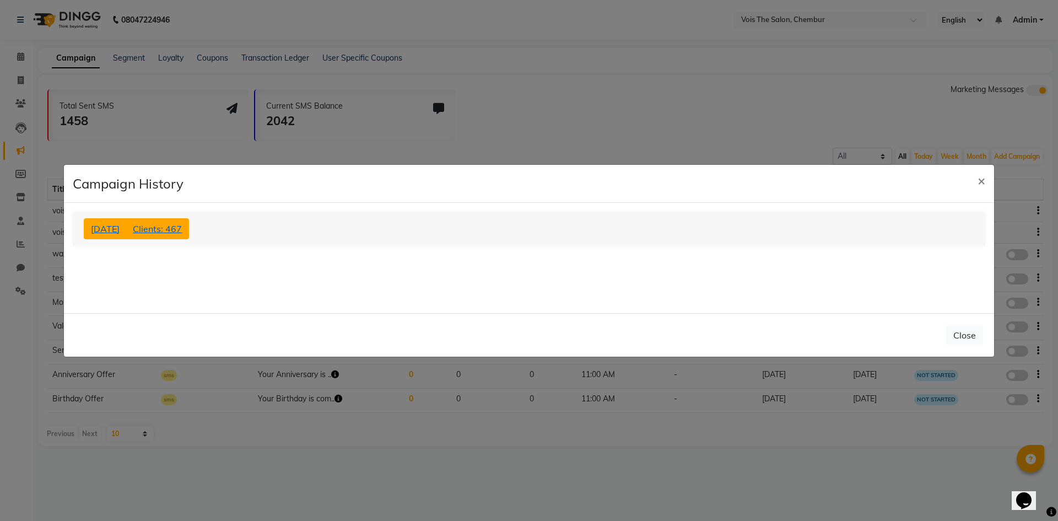
click at [159, 234] on button "01-09-2025 Clients: 467" at bounding box center [136, 228] width 105 height 21
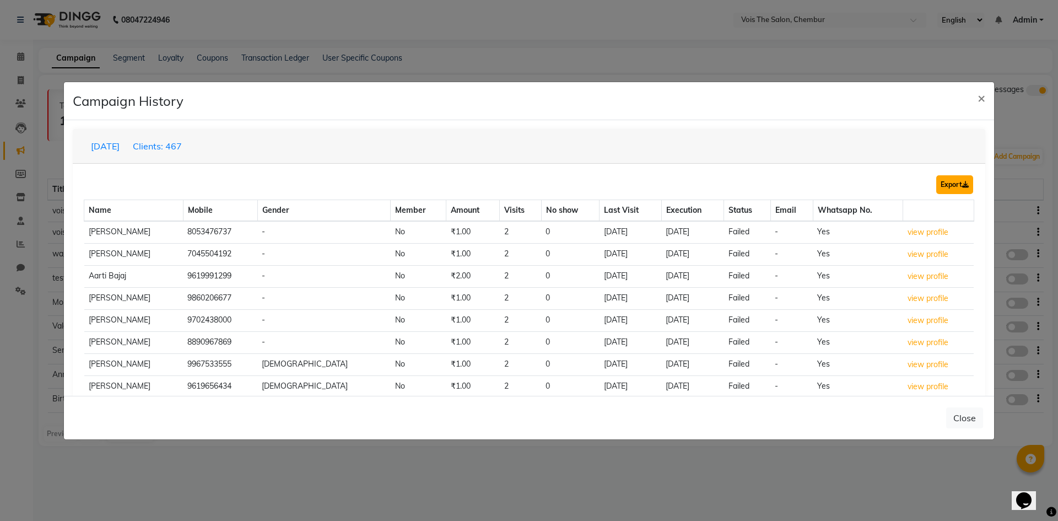
click at [944, 181] on button "Export" at bounding box center [954, 184] width 37 height 19
click at [983, 98] on span "×" at bounding box center [981, 97] width 8 height 17
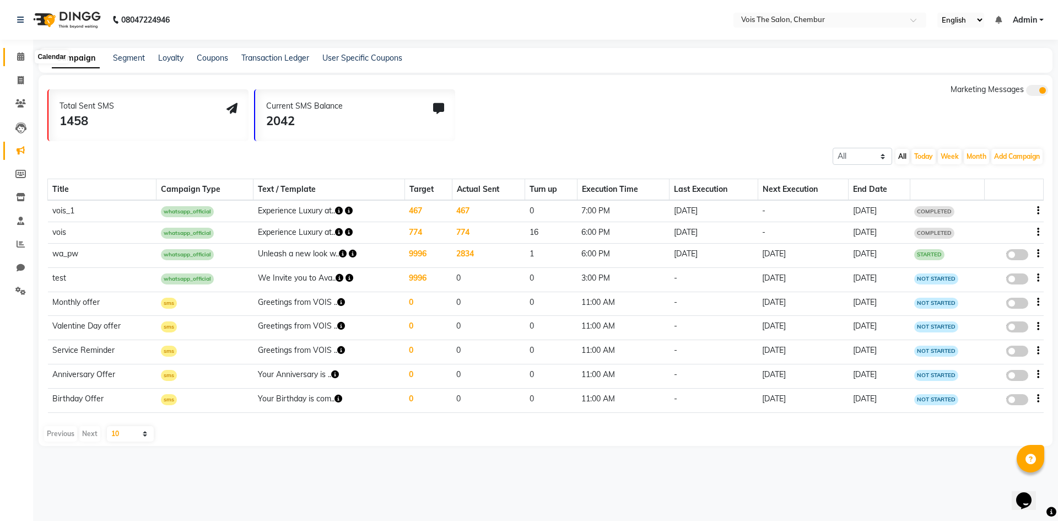
click at [25, 57] on span at bounding box center [20, 57] width 19 height 13
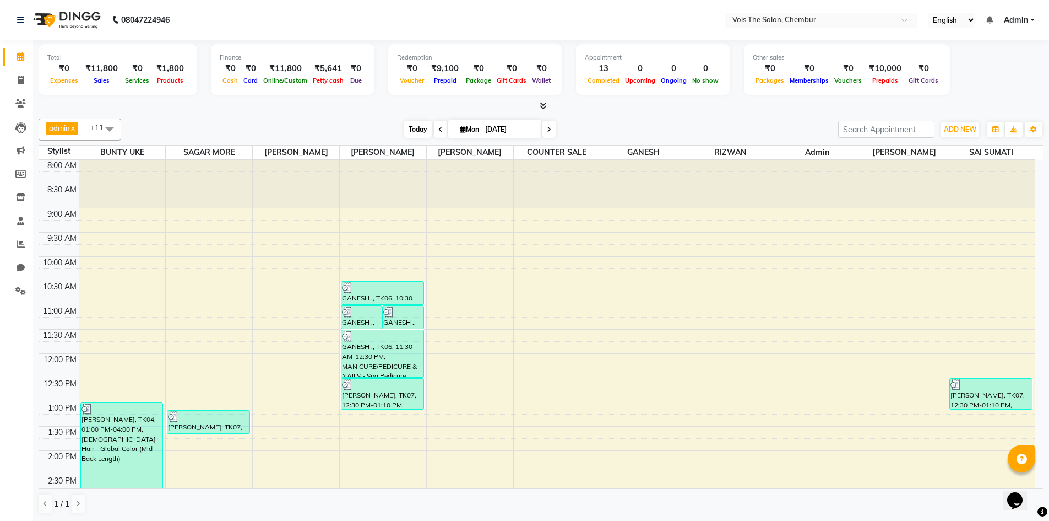
click at [408, 134] on span "Today" at bounding box center [418, 129] width 28 height 17
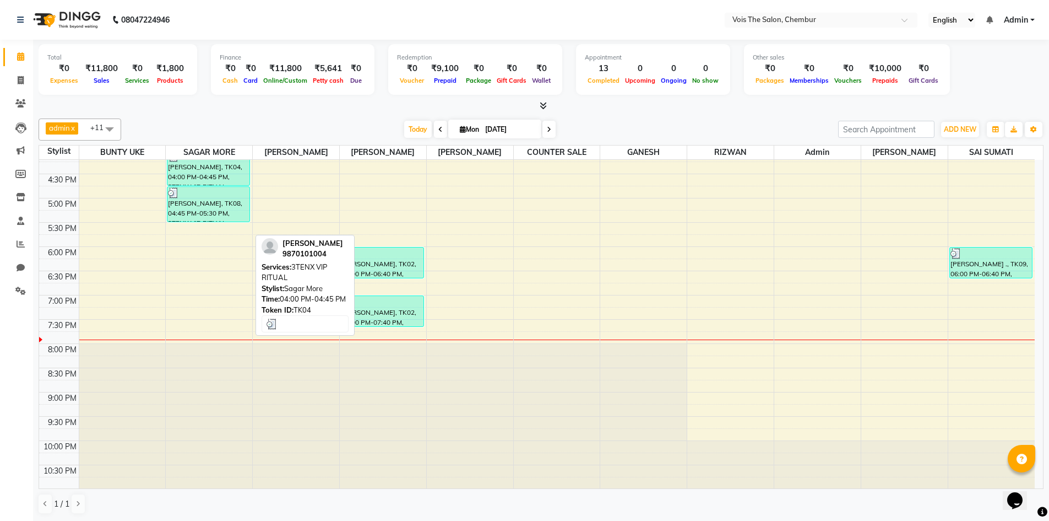
scroll to position [398, 0]
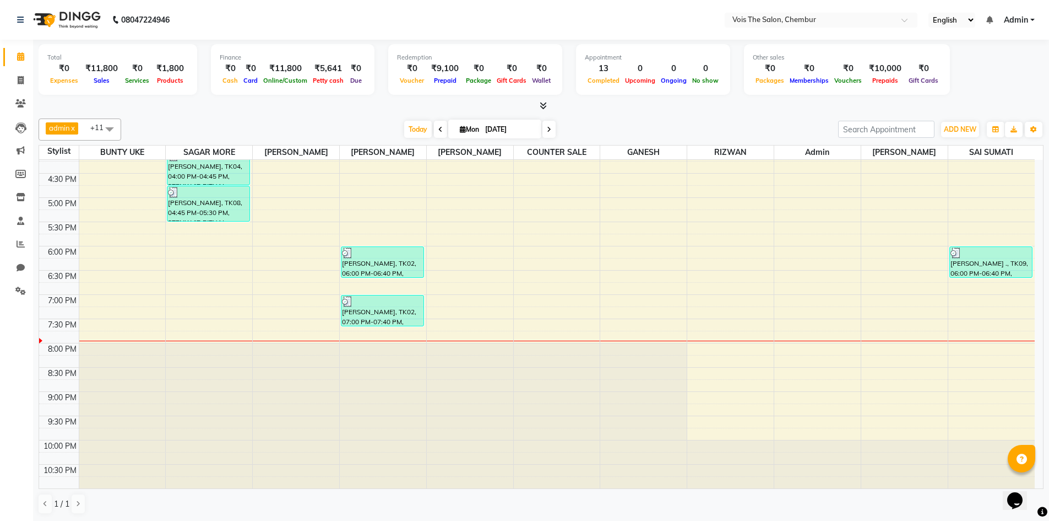
click at [547, 134] on span at bounding box center [549, 129] width 13 height 17
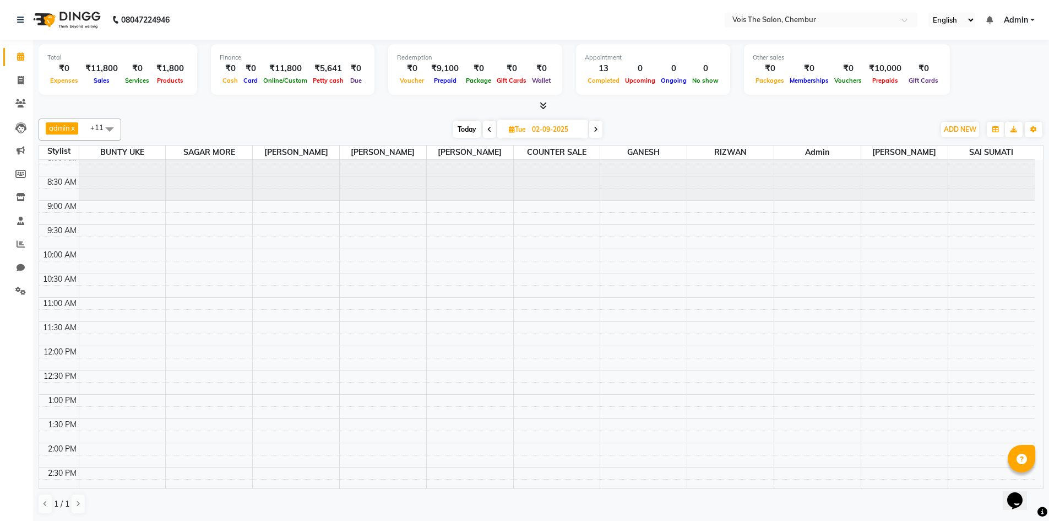
scroll to position [0, 0]
click at [456, 125] on span "Today" at bounding box center [467, 129] width 28 height 17
type input "[DATE]"
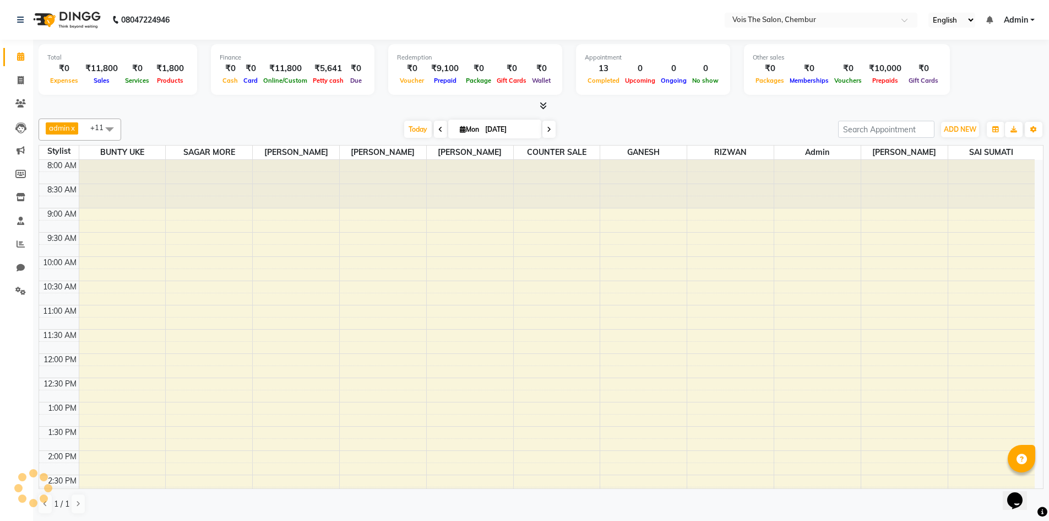
scroll to position [398, 0]
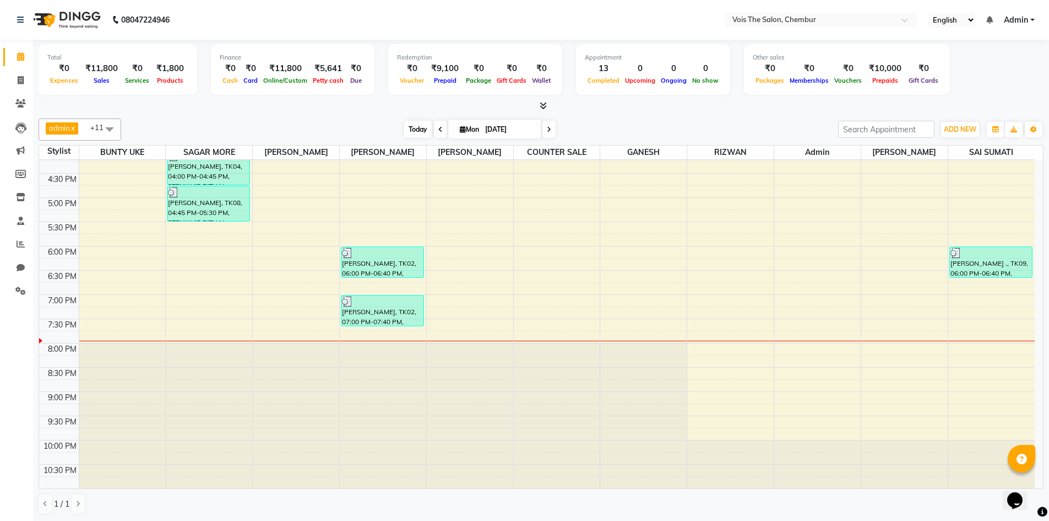
click at [423, 126] on span "Today" at bounding box center [418, 129] width 28 height 17
click at [420, 127] on span "Today" at bounding box center [418, 129] width 28 height 17
click at [1031, 19] on link "Admin" at bounding box center [1019, 20] width 31 height 12
click at [985, 72] on link "Sign out" at bounding box center [978, 75] width 101 height 17
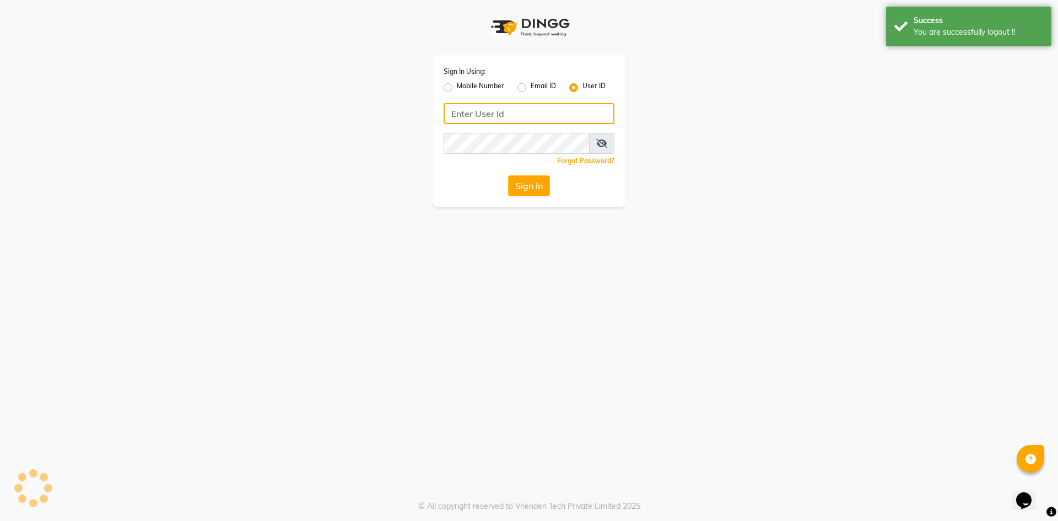
type input "9326040577"
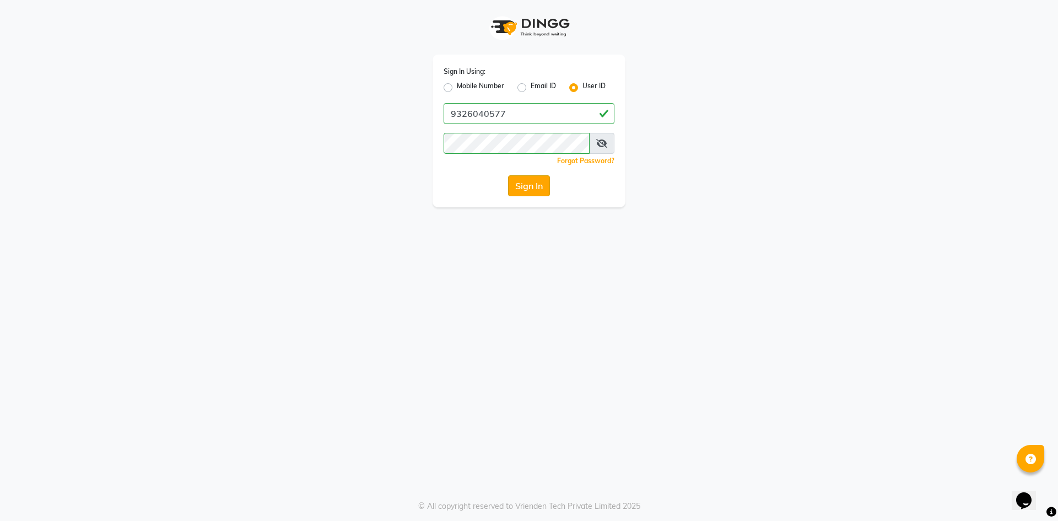
click at [528, 191] on button "Sign In" at bounding box center [529, 185] width 42 height 21
type input "9326040577"
click at [457, 89] on label "Mobile Number" at bounding box center [480, 87] width 47 height 13
click at [457, 88] on input "Mobile Number" at bounding box center [460, 84] width 7 height 7
radio input "true"
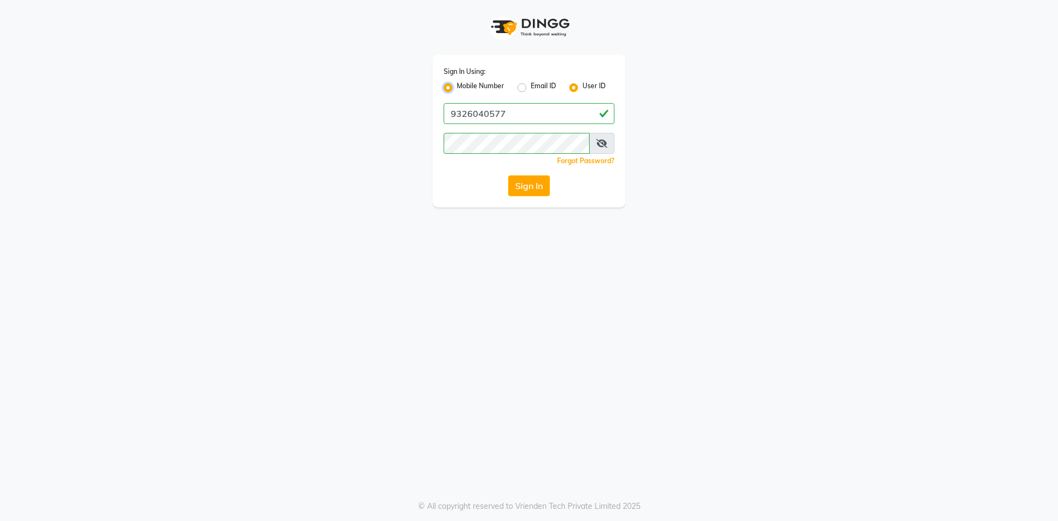
radio input "false"
click at [515, 112] on input "Username" at bounding box center [547, 113] width 134 height 21
type input "9326040577"
click at [541, 181] on button "Sign In" at bounding box center [529, 185] width 42 height 21
